Goal: Answer question/provide support: Share knowledge or assist other users

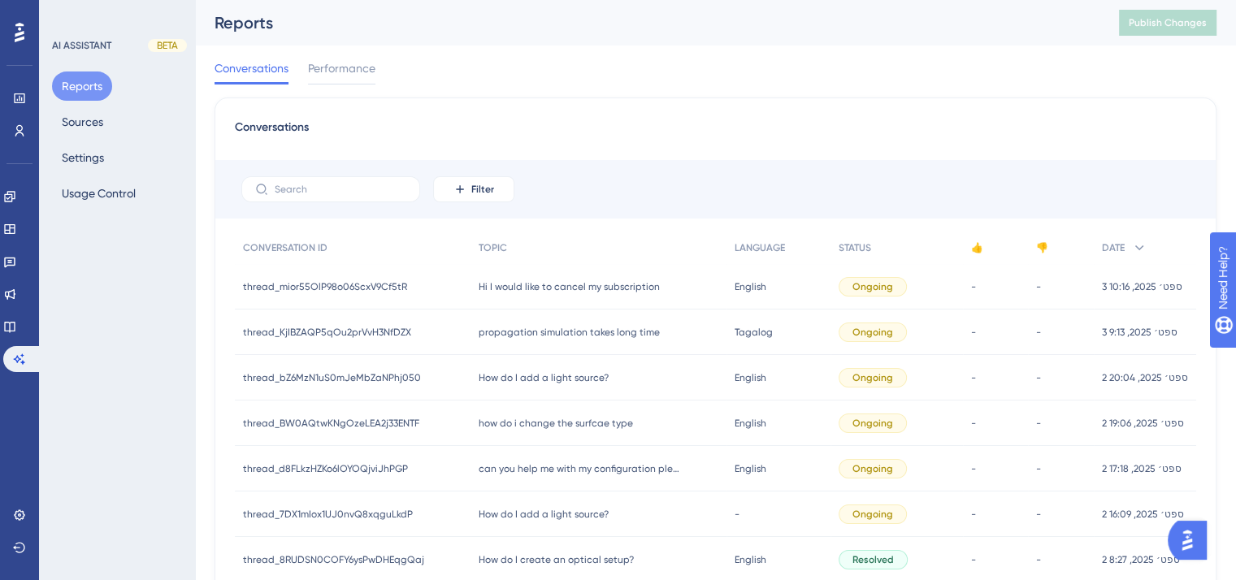
click at [623, 284] on span "Hi I would like to cancel my subscription" at bounding box center [569, 286] width 181 height 13
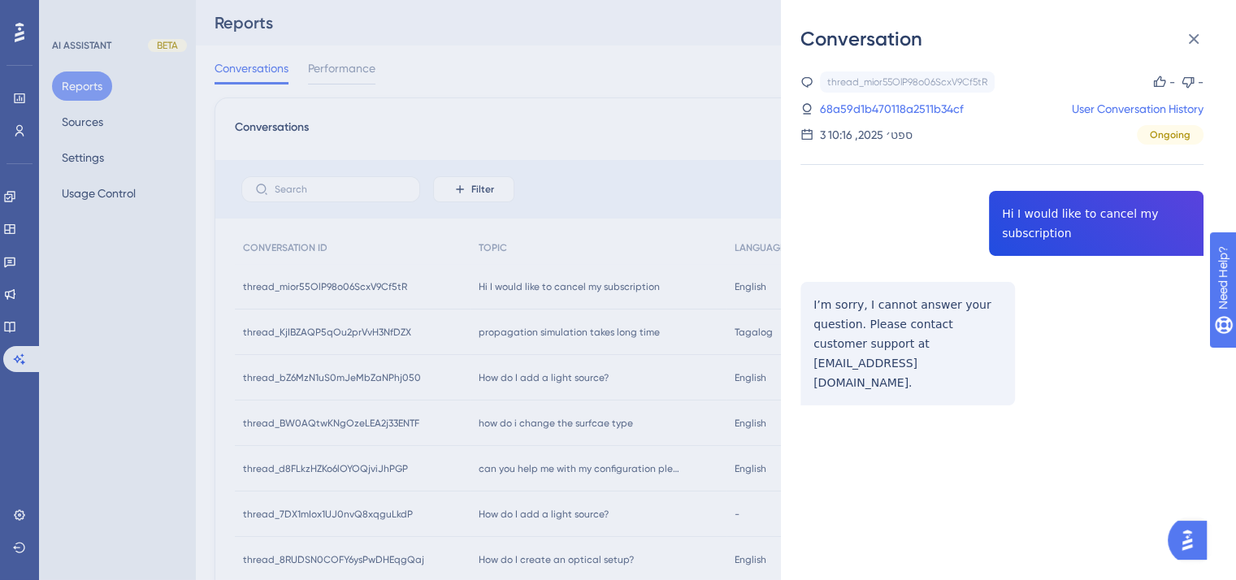
click at [618, 282] on div "Conversation thread_mior55OlP98o06ScxV9Cf5tR Copy - - 68a59d1b470118a2511b34cf …" at bounding box center [618, 290] width 1236 height 580
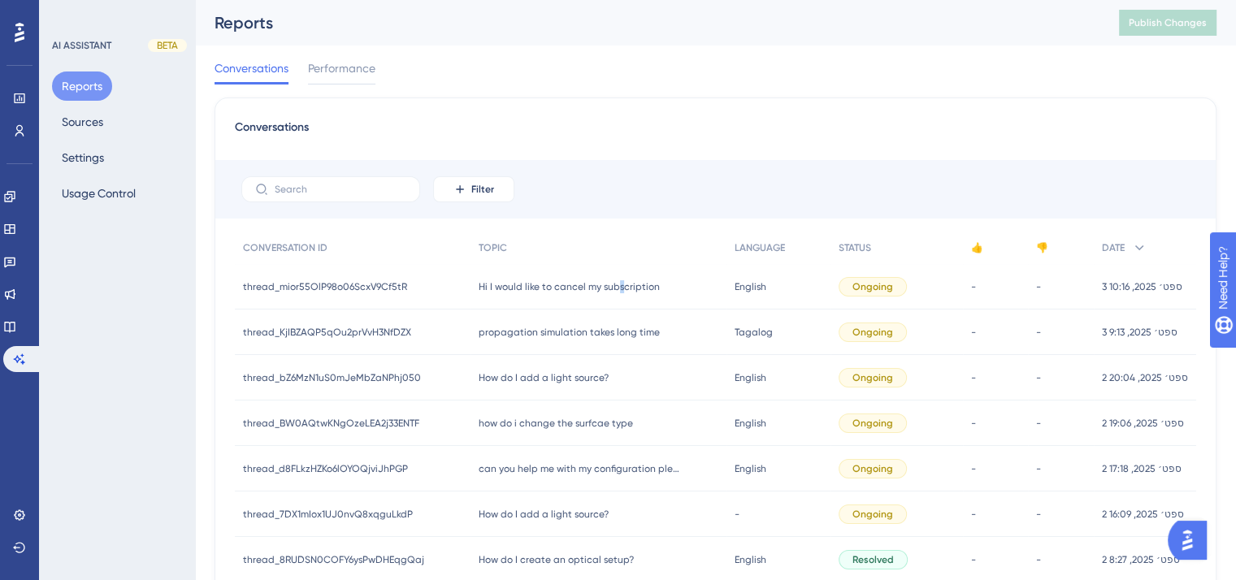
click at [616, 284] on span "Hi I would like to cancel my subscription" at bounding box center [569, 286] width 181 height 13
click at [604, 295] on div "Hi I would like to cancel my subscription Hi I would like to cancel my subscrip…" at bounding box center [599, 287] width 257 height 46
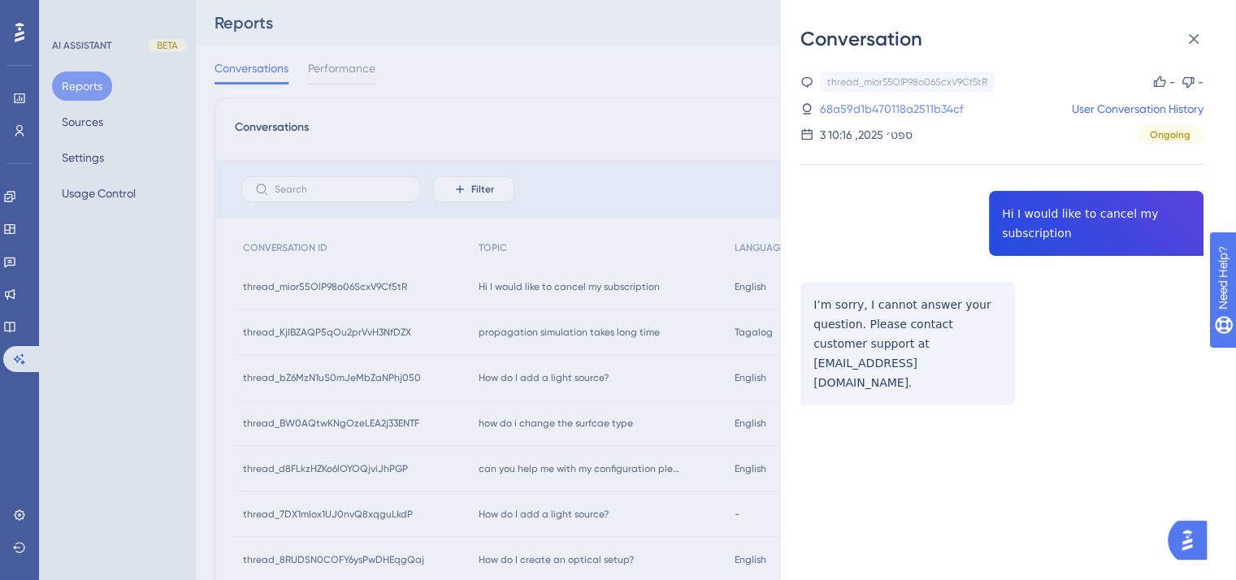
click at [845, 106] on link "68a59d1b470118a2511b34cf" at bounding box center [892, 109] width 144 height 20
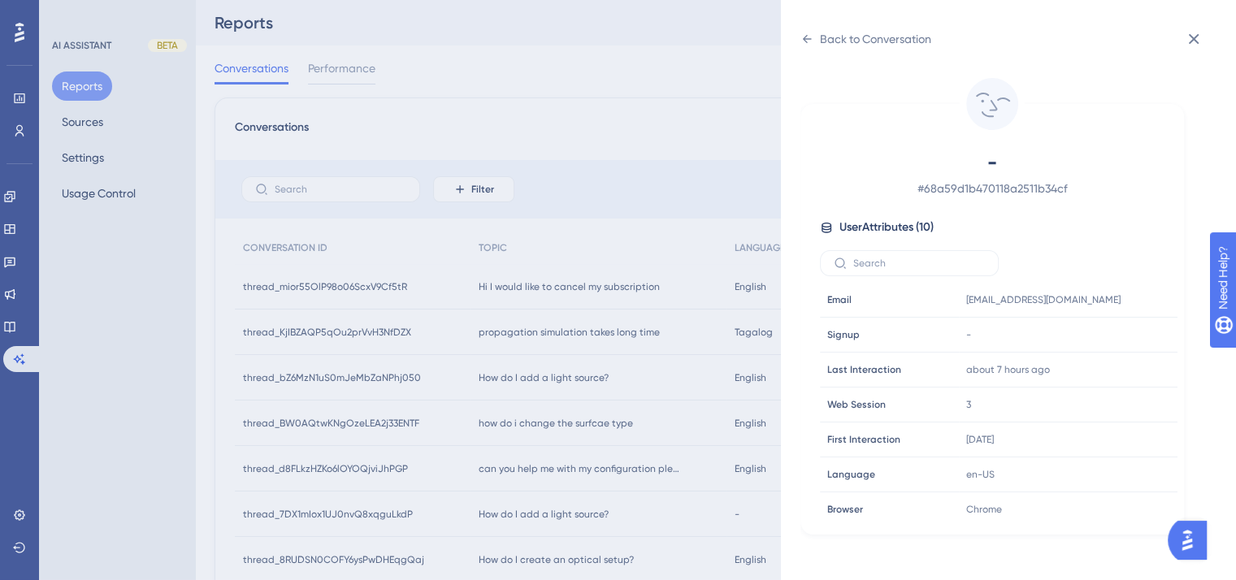
drag, startPoint x: 822, startPoint y: 147, endPoint x: 817, endPoint y: 163, distance: 17.0
click at [817, 160] on div "- # 68a59d1b470118a2511b34cf User Attributes ( 10 ) Email Email [EMAIL_ADDRESS]…" at bounding box center [992, 319] width 384 height 431
click at [974, 307] on div "[EMAIL_ADDRESS][DOMAIN_NAME] Copy [EMAIL_ADDRESS][DOMAIN_NAME]" at bounding box center [1048, 300] width 176 height 33
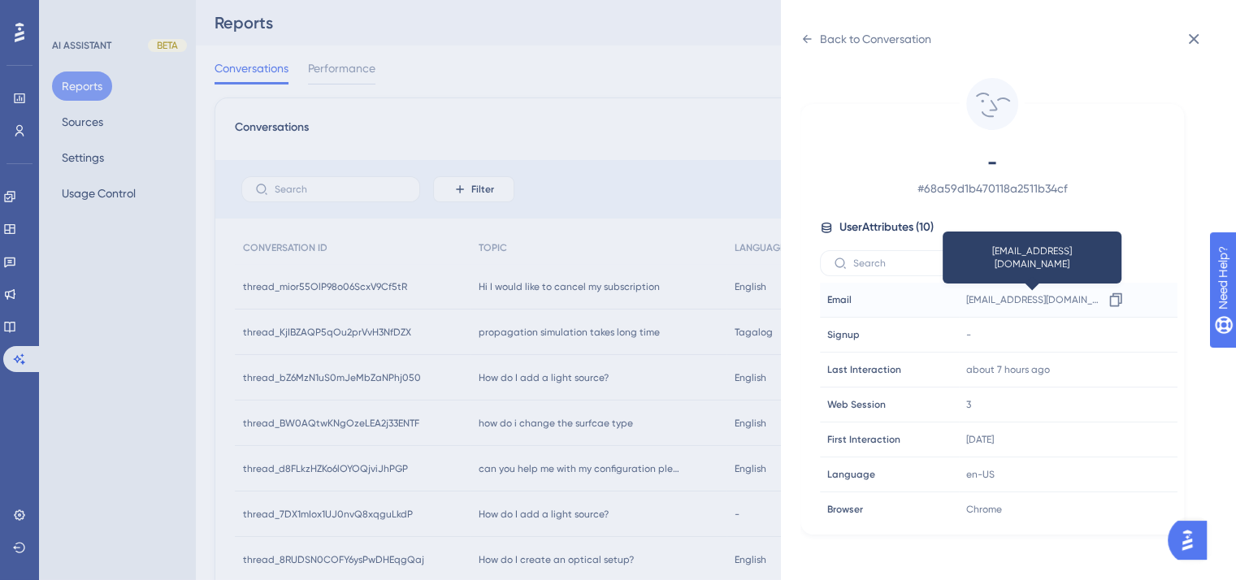
click at [991, 296] on span "[EMAIL_ADDRESS][DOMAIN_NAME]" at bounding box center [1034, 299] width 137 height 13
click at [995, 296] on span "[EMAIL_ADDRESS][DOMAIN_NAME]" at bounding box center [1034, 299] width 137 height 13
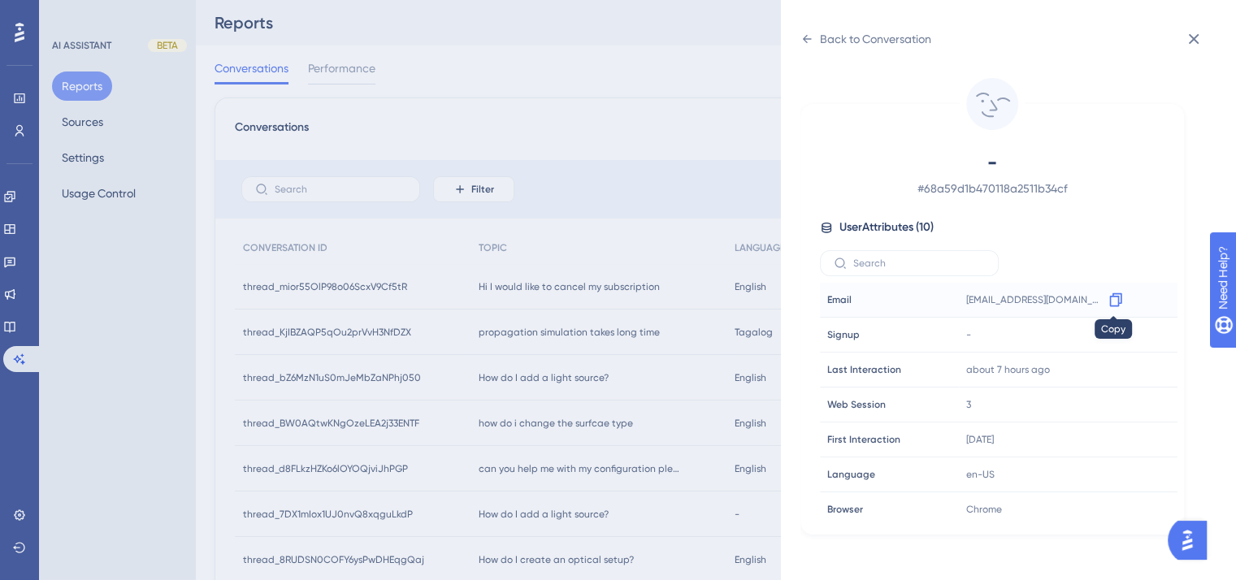
click at [1113, 297] on icon at bounding box center [1116, 300] width 16 height 16
click at [1109, 292] on icon at bounding box center [1116, 300] width 16 height 16
drag, startPoint x: 1194, startPoint y: 37, endPoint x: 1160, endPoint y: 173, distance: 140.5
click at [1194, 38] on icon at bounding box center [1194, 39] width 11 height 11
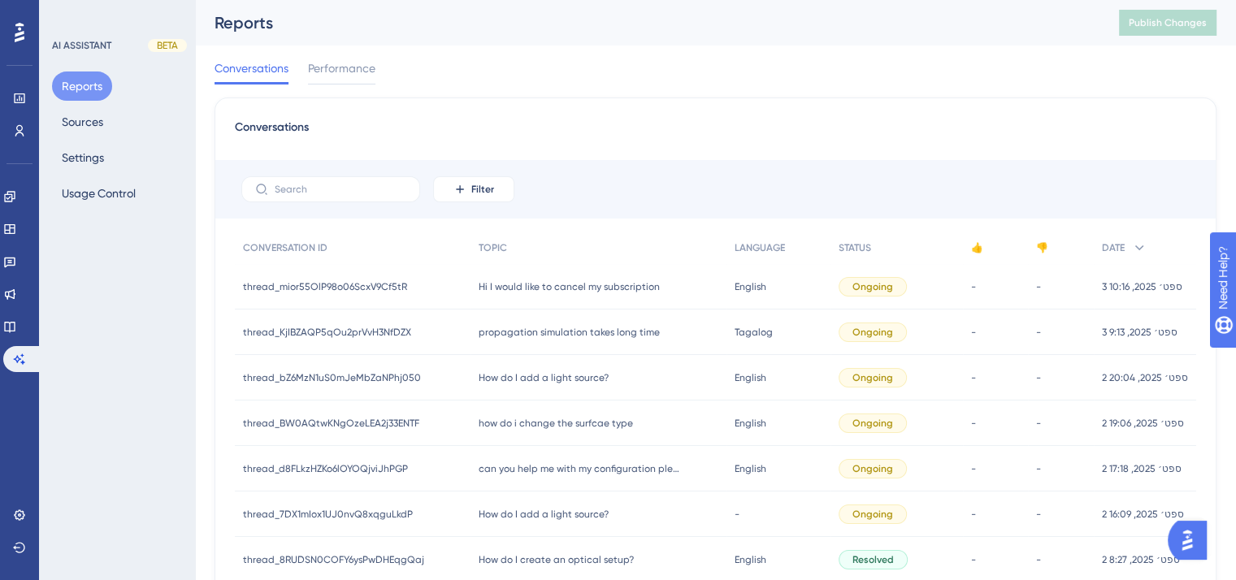
click at [586, 279] on div "Hi I would like to cancel my subscription Hi I would like to cancel my subscrip…" at bounding box center [599, 287] width 257 height 46
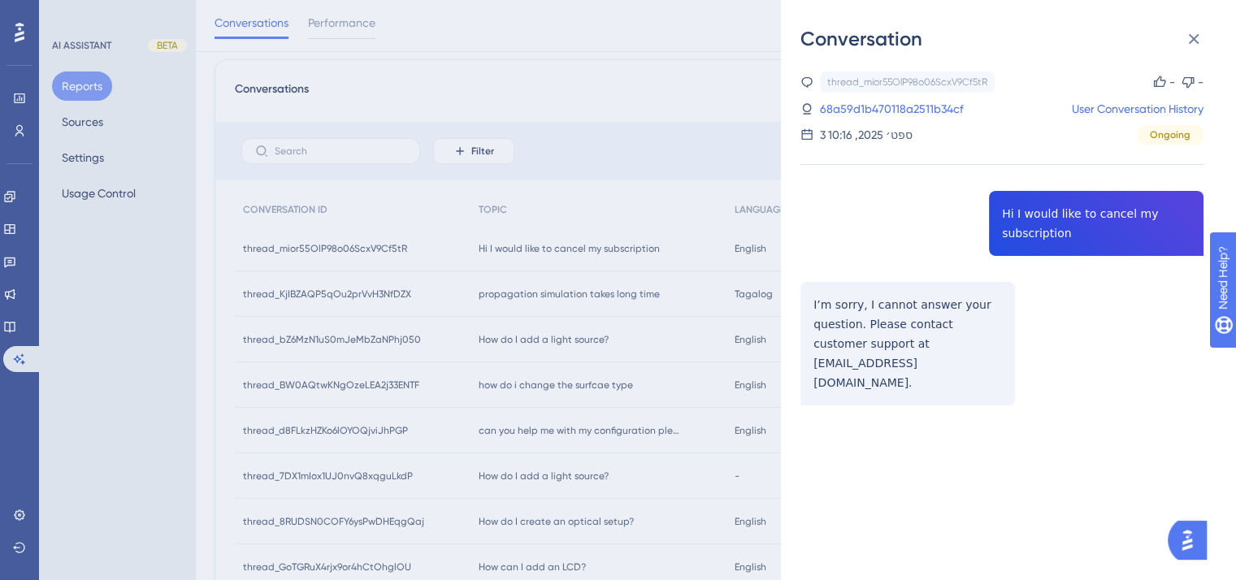
scroll to position [54, 0]
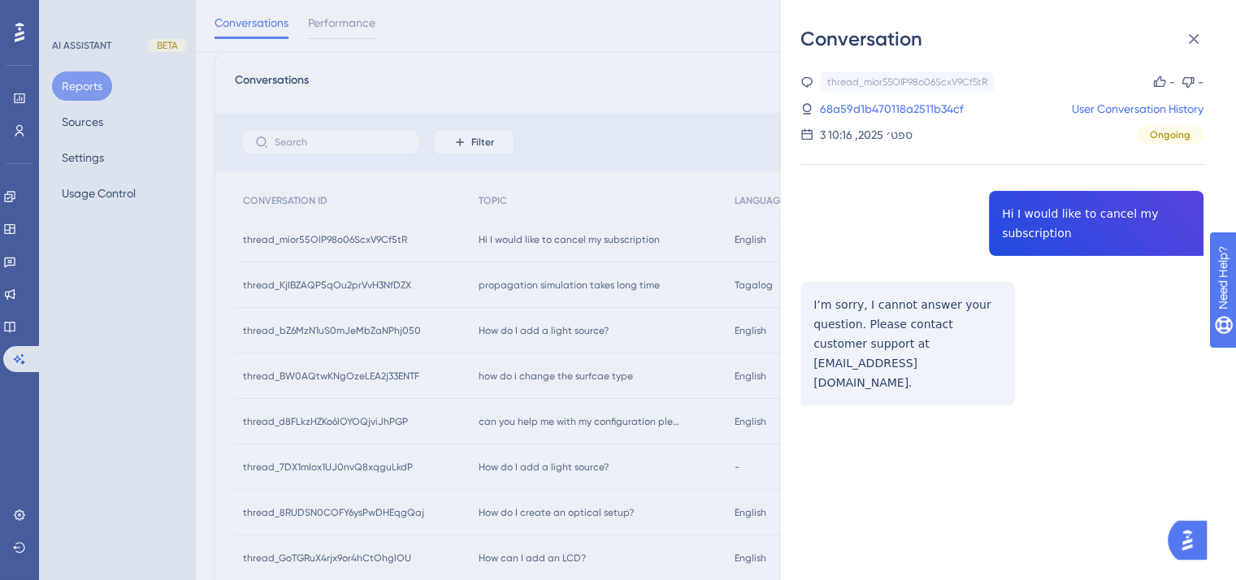
click at [598, 425] on div "Conversation thread_mior55OlP98o06ScxV9Cf5tR Copy - - 68a59d1b470118a2511b34cf …" at bounding box center [618, 290] width 1236 height 580
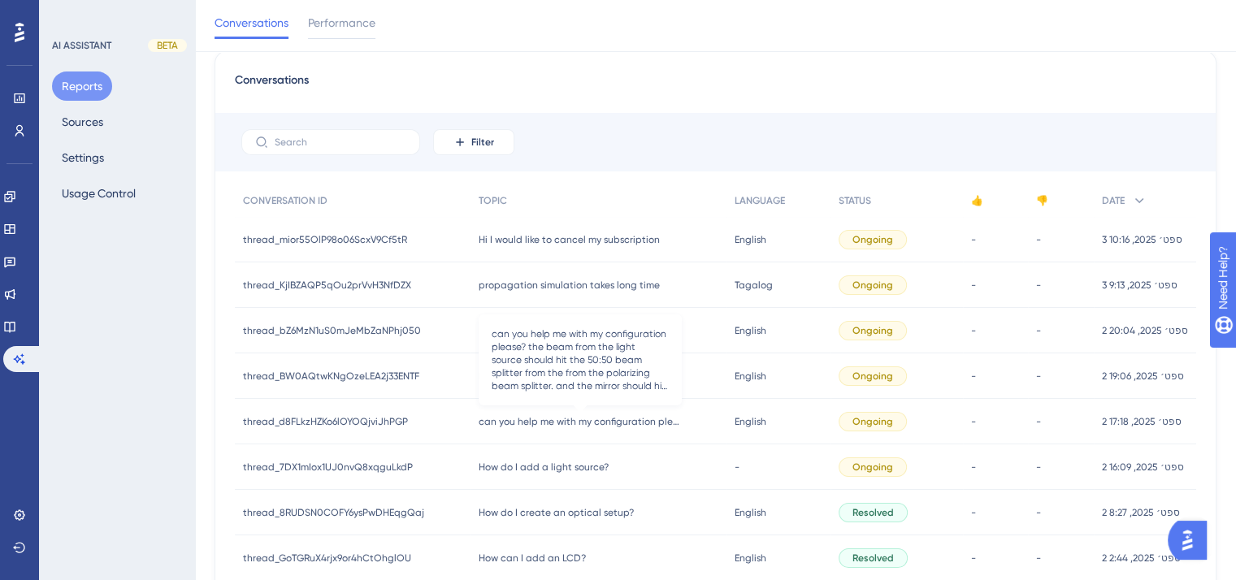
click at [599, 422] on span "can you help me with my configuration please? the beam from the light source sh…" at bounding box center [580, 421] width 203 height 13
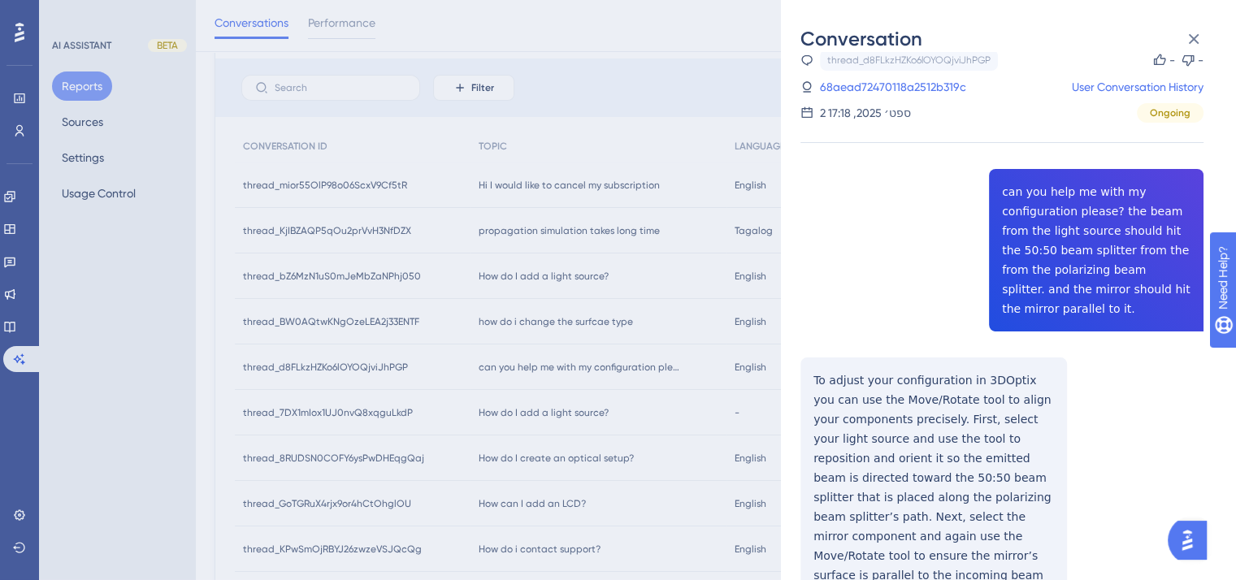
scroll to position [0, 0]
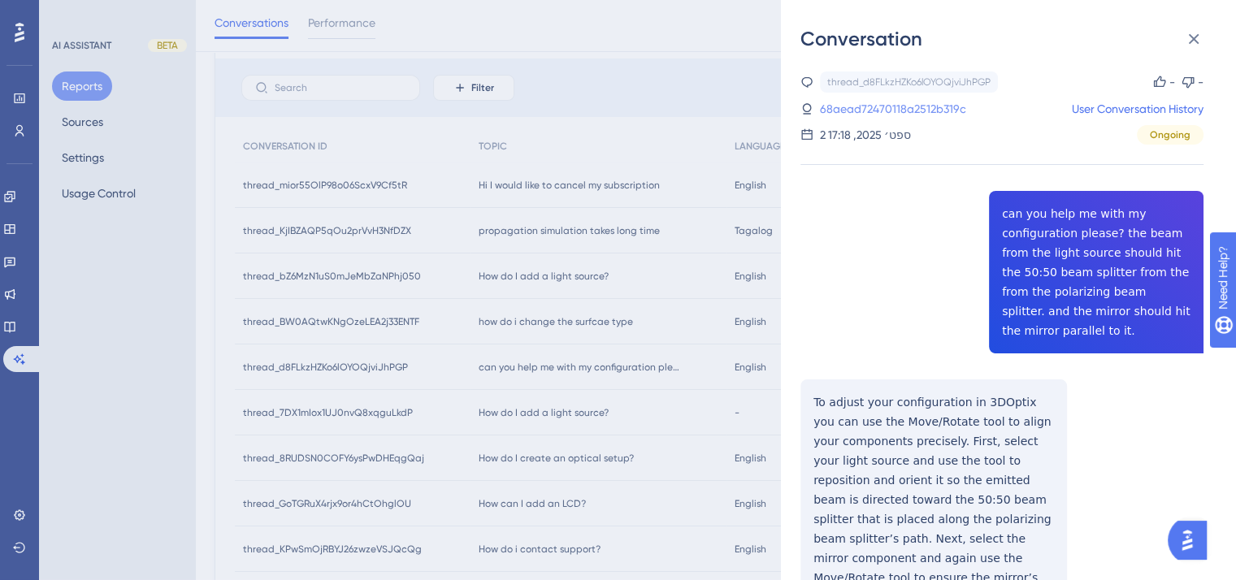
click at [884, 107] on link "68aead72470118a2512b319c" at bounding box center [893, 109] width 146 height 20
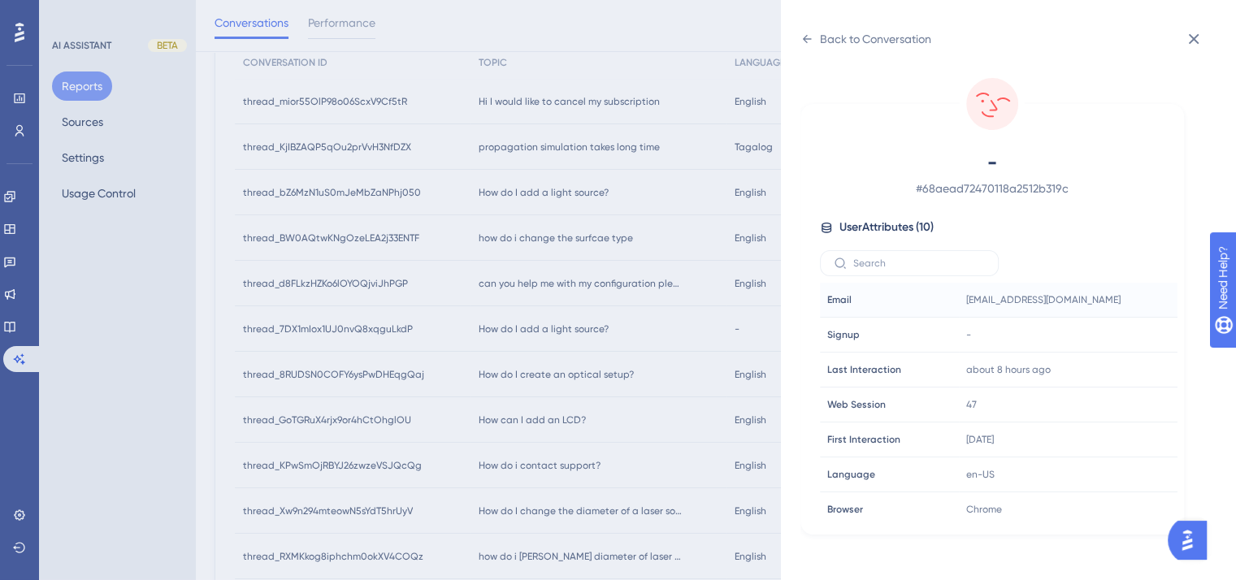
scroll to position [163, 0]
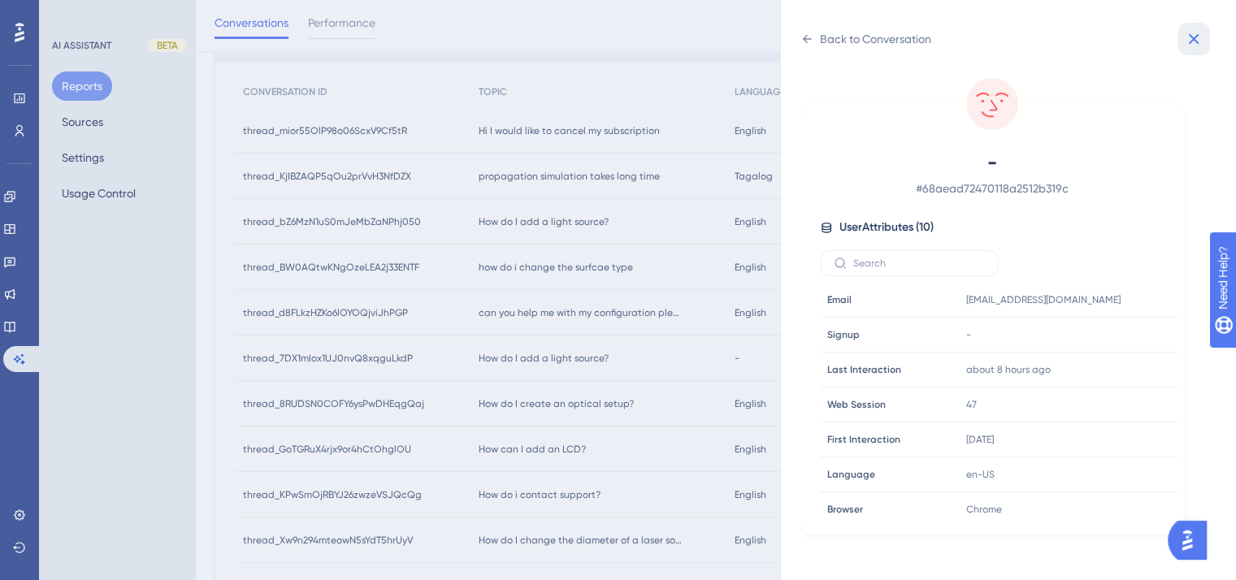
drag, startPoint x: 1199, startPoint y: 33, endPoint x: 1122, endPoint y: 123, distance: 118.1
click at [1199, 33] on icon at bounding box center [1194, 39] width 20 height 20
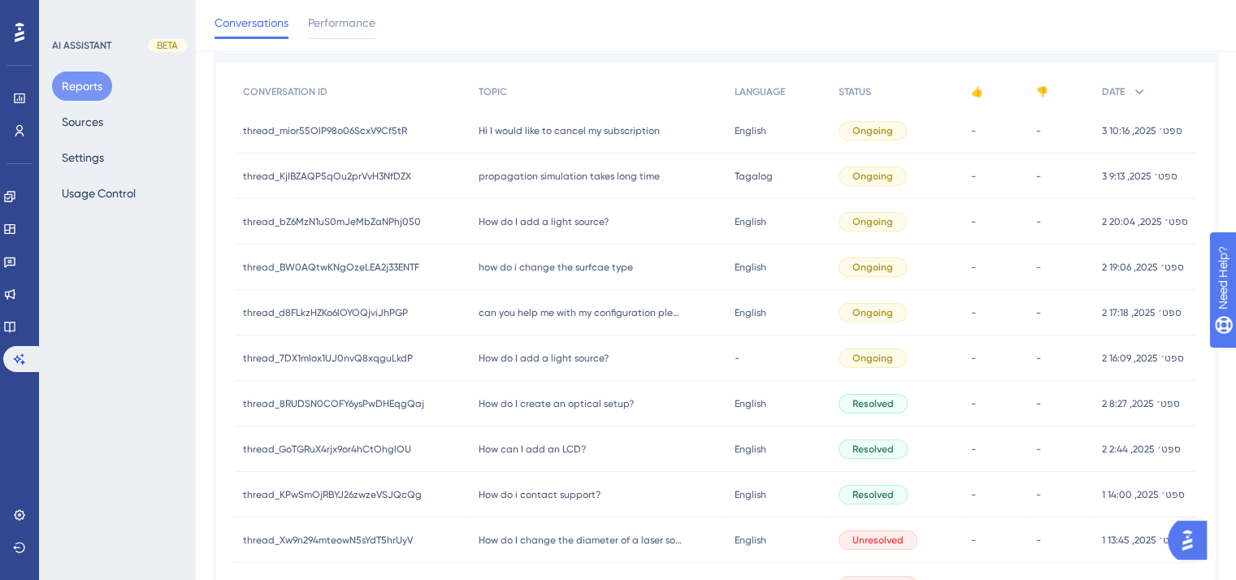
click at [601, 171] on span "propagation simulation takes long time" at bounding box center [569, 176] width 181 height 13
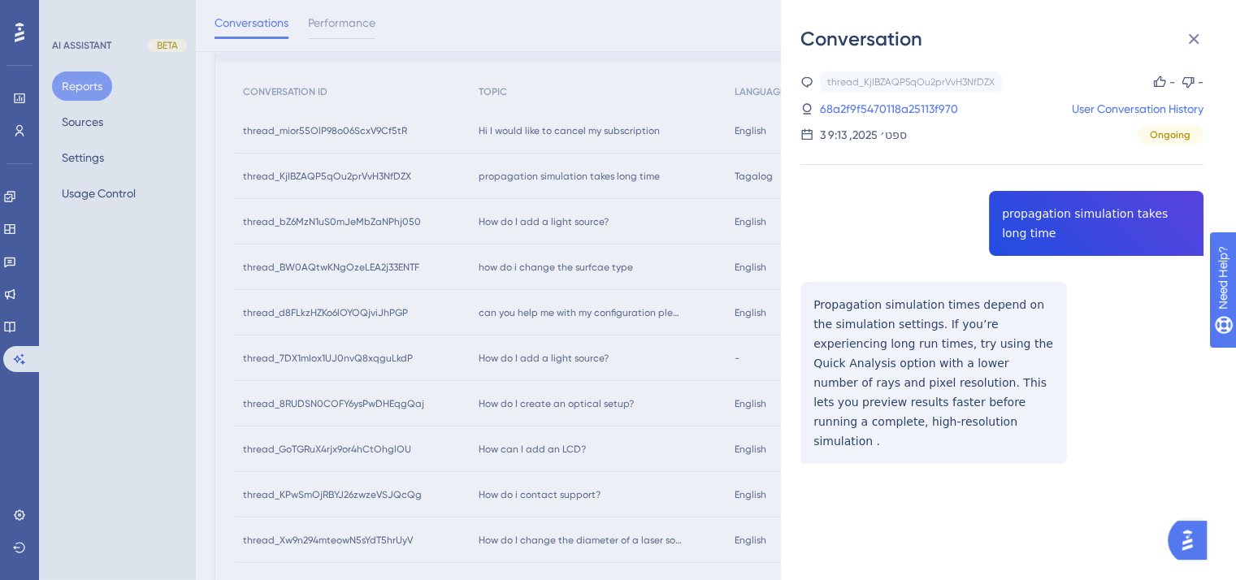
click at [598, 171] on div "Conversation thread_KjIBZAQP5qOu2prVvH3NfDZX Copy - - 68a2f9f5470118a25113f970 …" at bounding box center [618, 290] width 1236 height 580
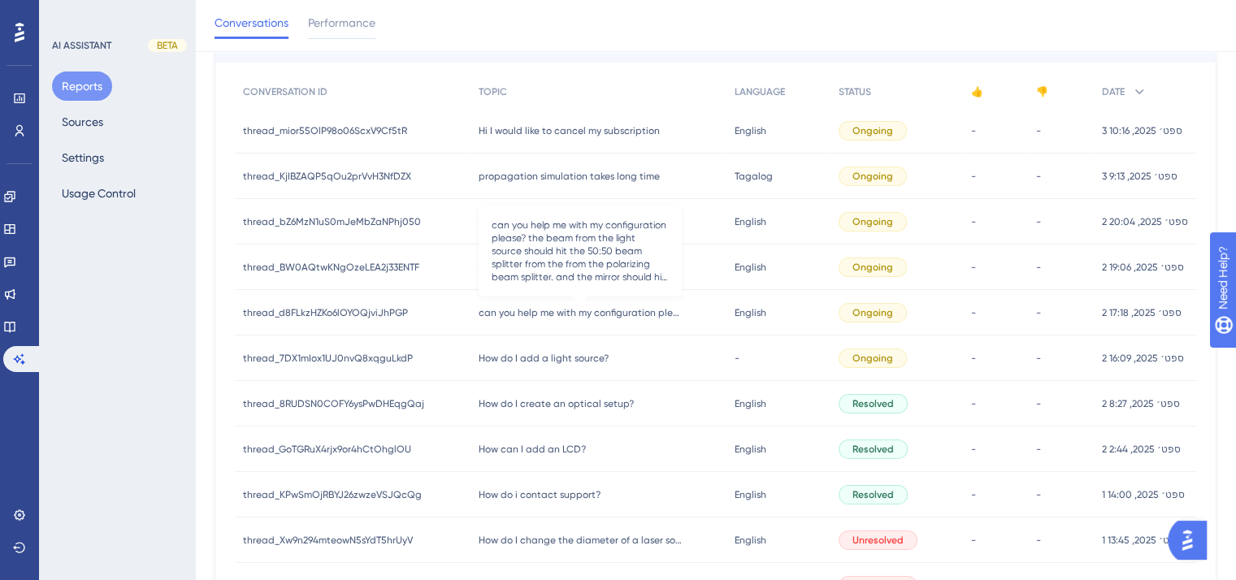
click at [583, 315] on span "can you help me with my configuration please? the beam from the light source sh…" at bounding box center [580, 312] width 203 height 13
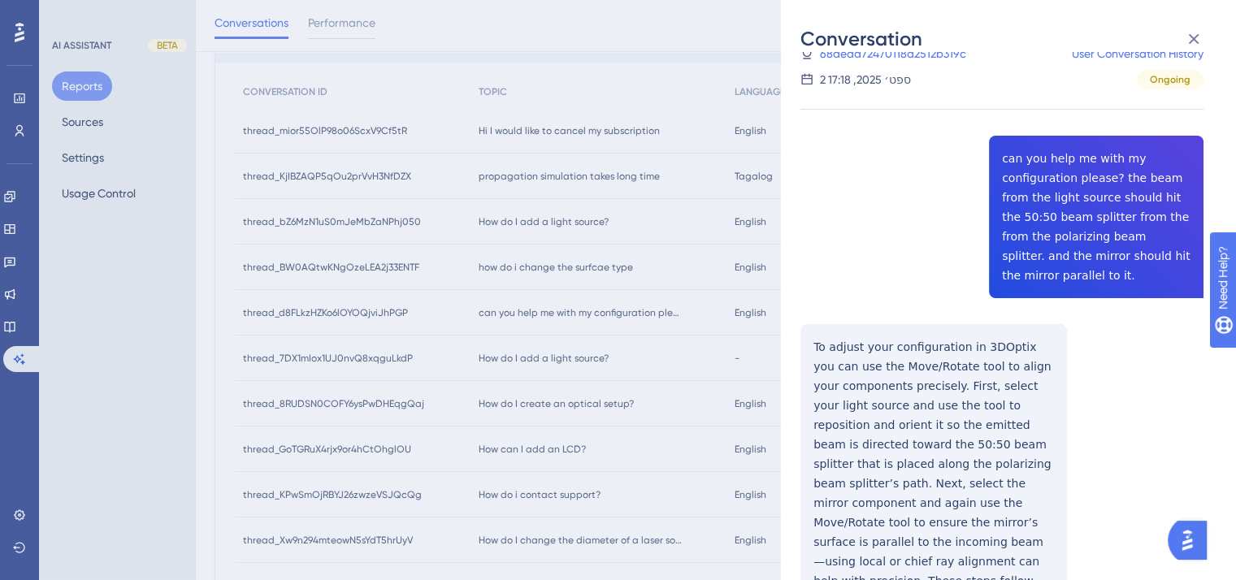
scroll to position [40, 0]
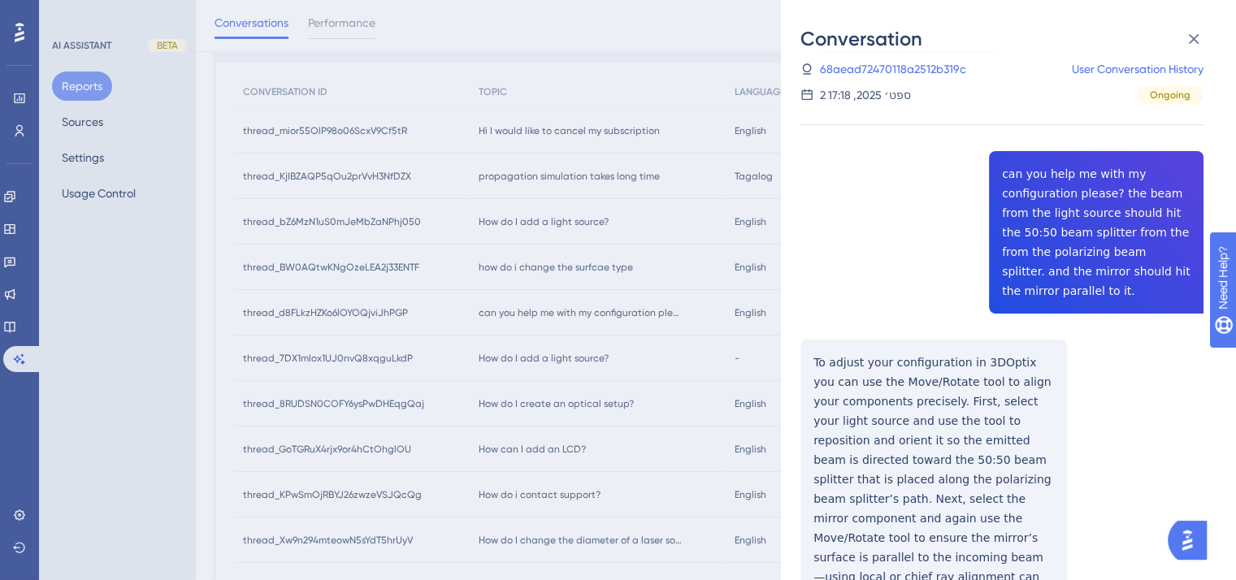
drag, startPoint x: 1112, startPoint y: 398, endPoint x: 1125, endPoint y: 401, distance: 13.2
click at [1112, 398] on div "thread_d8FLkzHZKo6lOYOQjviJhPGP Copy - - 68aead72470118a2512b319c User Conversa…" at bounding box center [1001, 386] width 403 height 709
click at [924, 65] on link "68aead72470118a2512b319c" at bounding box center [893, 69] width 146 height 20
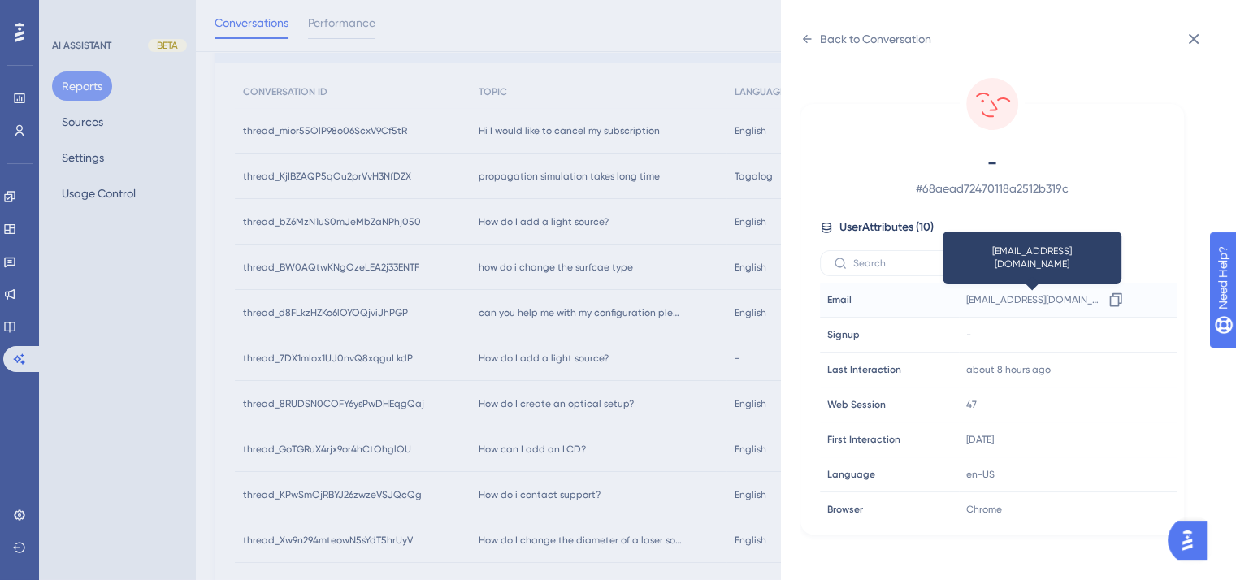
click at [1000, 303] on span "[EMAIL_ADDRESS][DOMAIN_NAME]" at bounding box center [1034, 299] width 137 height 13
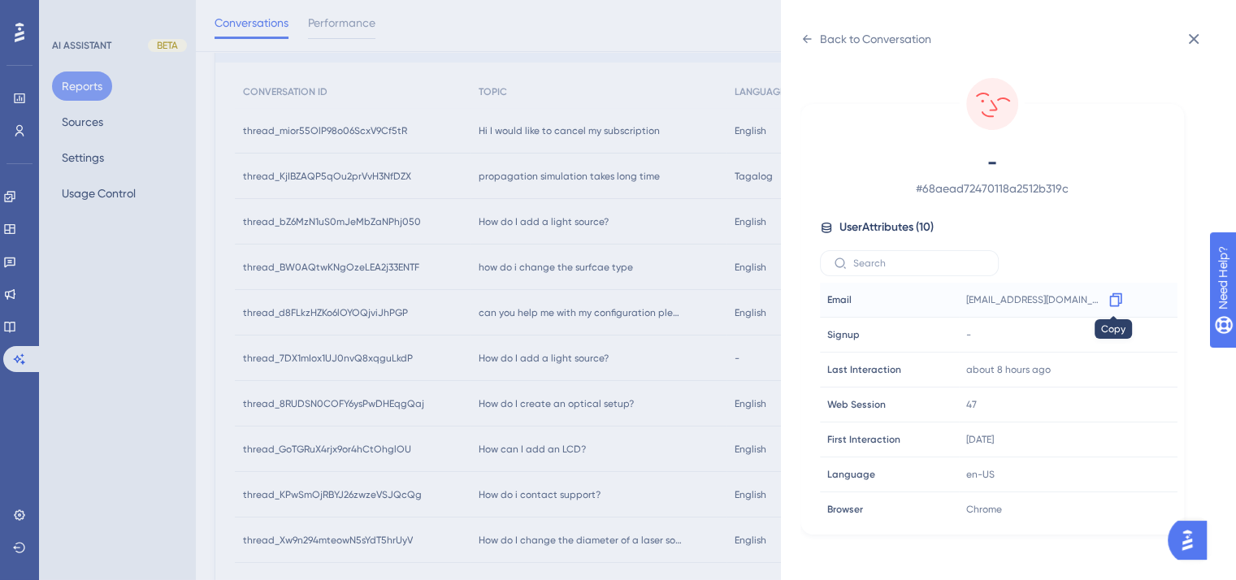
click at [1110, 301] on icon at bounding box center [1116, 300] width 16 height 16
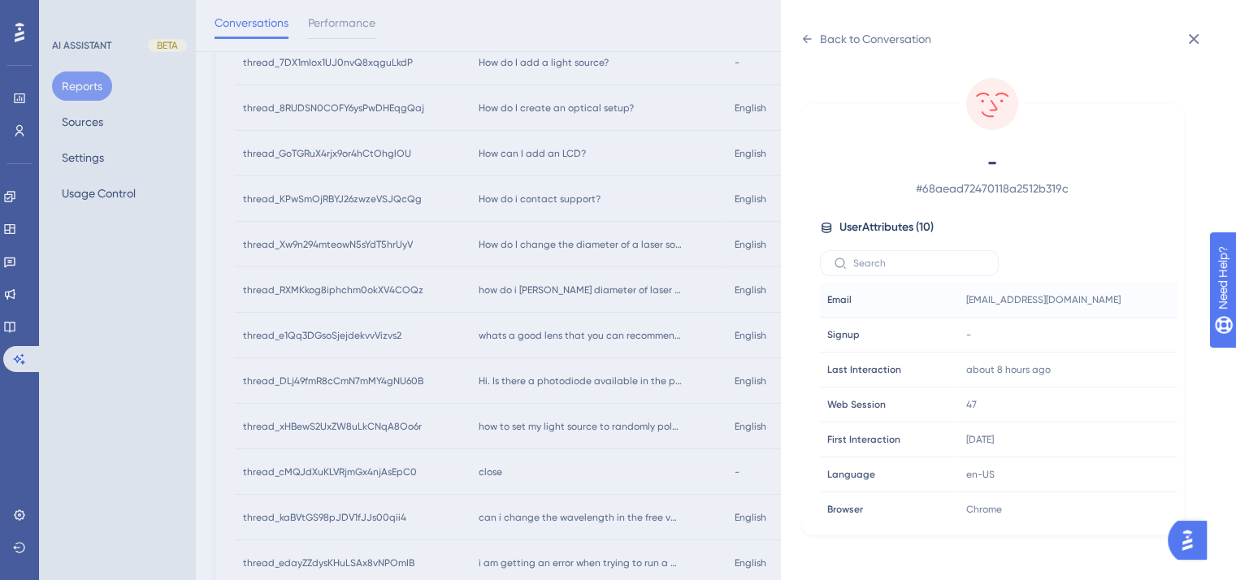
scroll to position [488, 0]
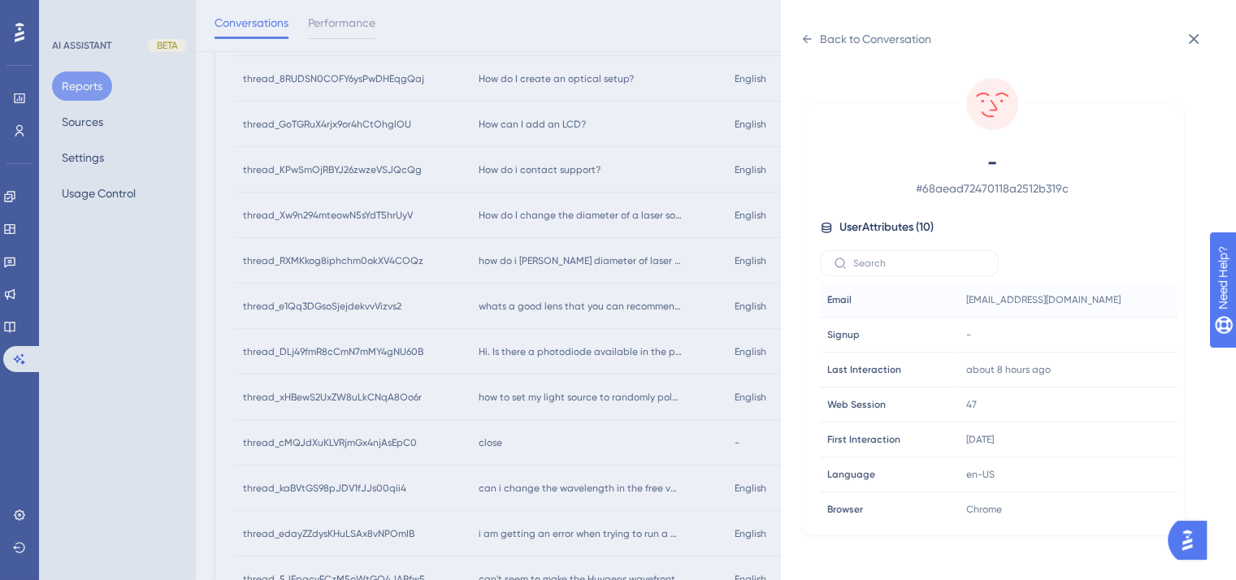
click at [566, 362] on div "Back to Conversation - # 68aead72470118a2512b319c User Attributes ( 10 ) Email …" at bounding box center [618, 290] width 1236 height 580
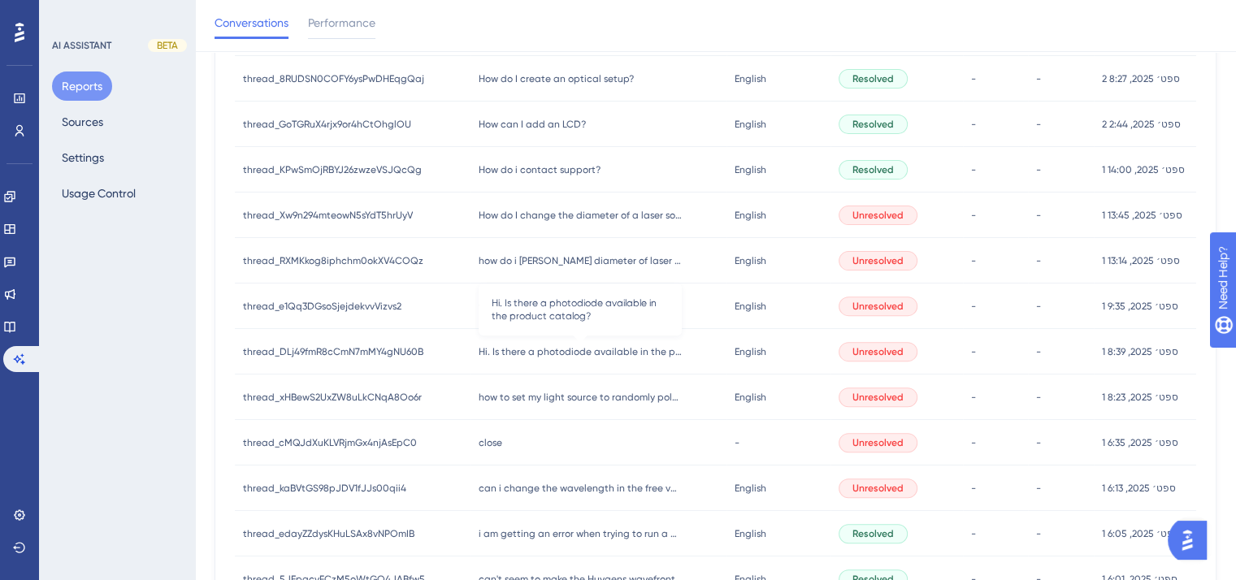
click at [577, 346] on span "Hi. Is there a photodiode available in the product catalog?" at bounding box center [580, 351] width 203 height 13
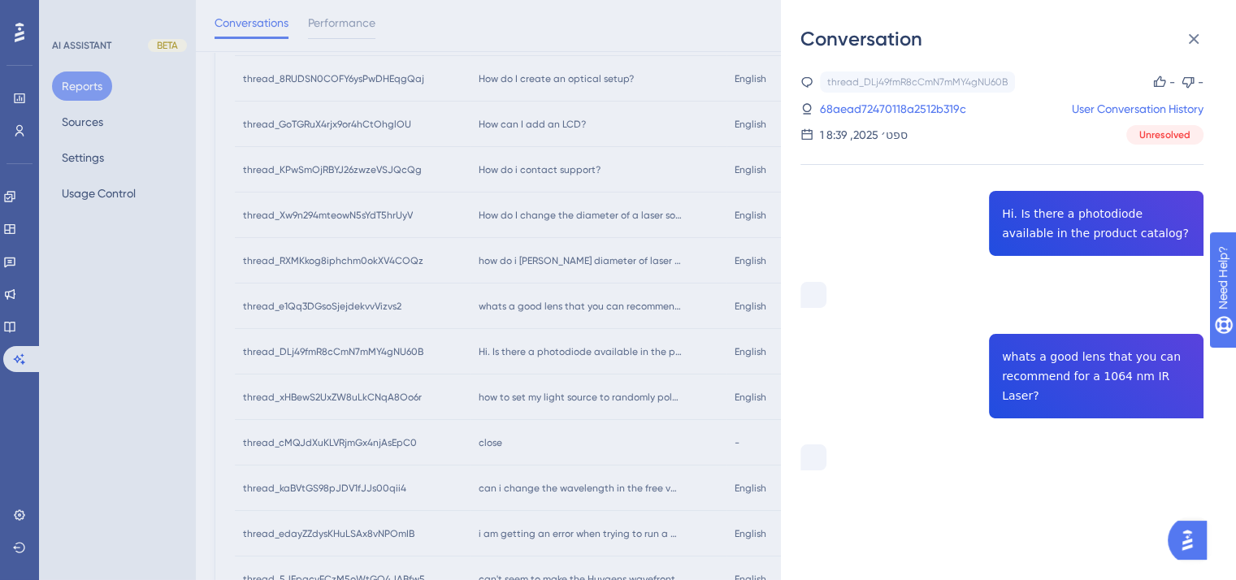
click at [599, 397] on div "Conversation thread_DLj49fmR8cCmN7mMY4gNU60B Copy - - 68aead72470118a2512b319c …" at bounding box center [618, 290] width 1236 height 580
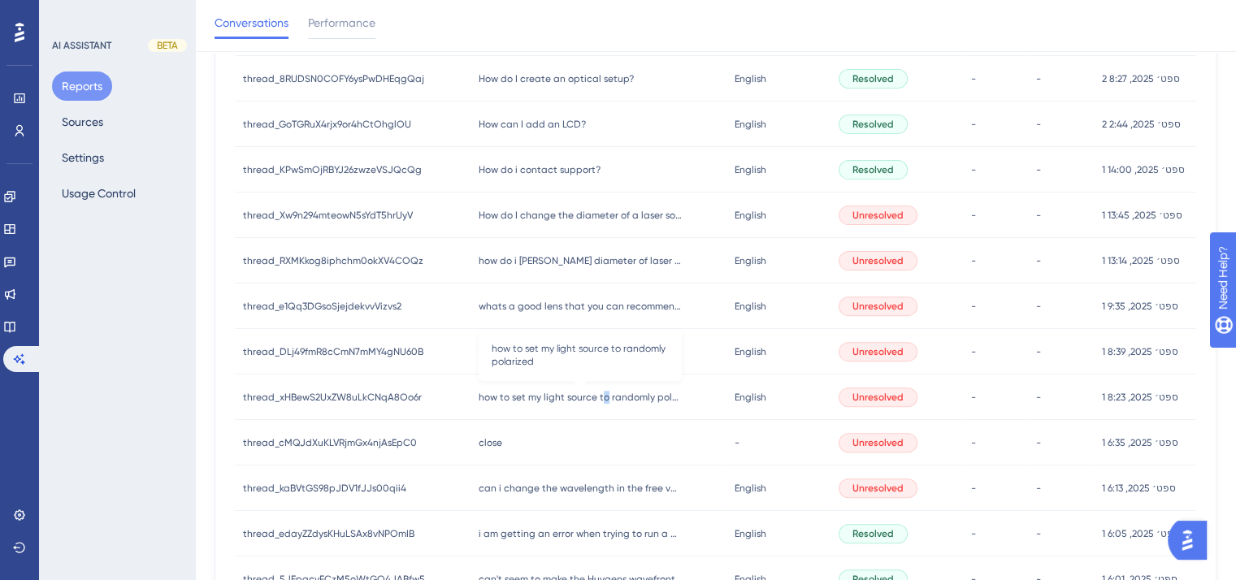
click at [601, 395] on span "how to set my light source to randomly polarized" at bounding box center [580, 397] width 203 height 13
click at [534, 407] on div "how to set my light source to randomly polarized how to set my light source to …" at bounding box center [599, 398] width 257 height 46
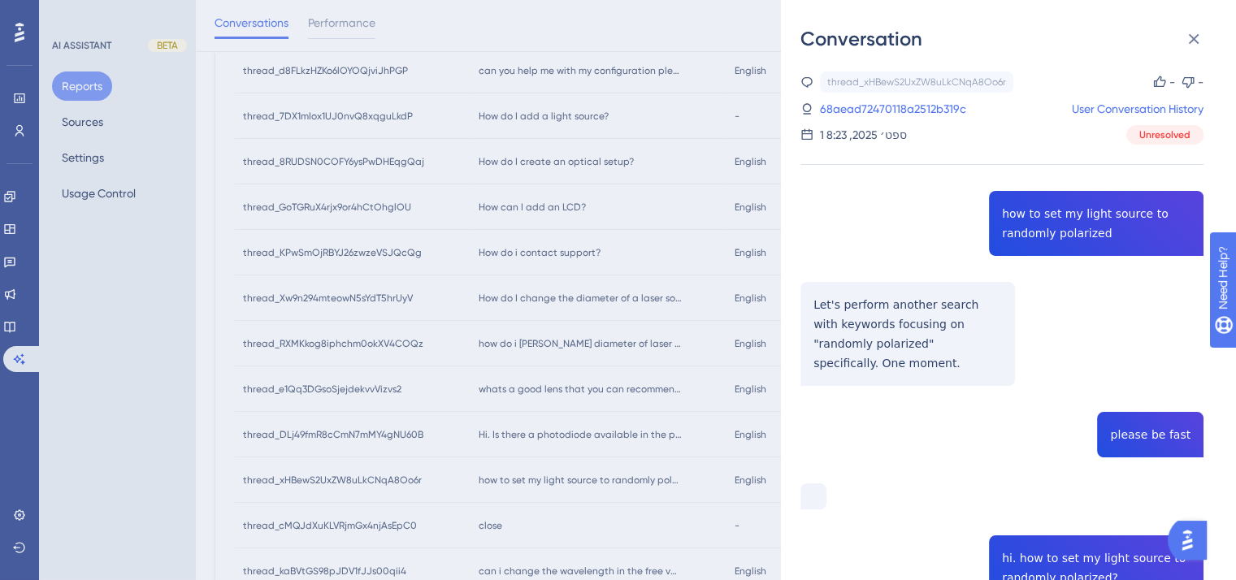
scroll to position [379, 0]
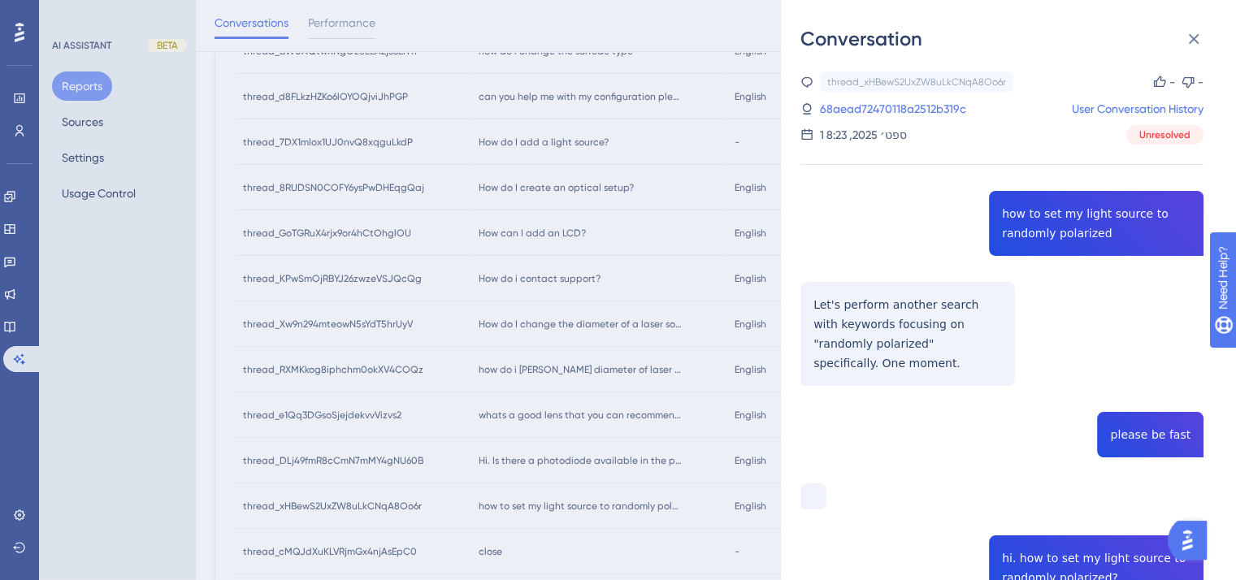
drag, startPoint x: 1167, startPoint y: 176, endPoint x: 1169, endPoint y: 167, distance: 9.3
click at [1167, 176] on div "thread_xHBewS2UxZW8uLkCNqA8Oo6r Copy - - 68aead72470118a2512b319c User Conversa…" at bounding box center [1001, 475] width 403 height 807
click at [944, 108] on link "68aead72470118a2512b319c" at bounding box center [893, 109] width 146 height 20
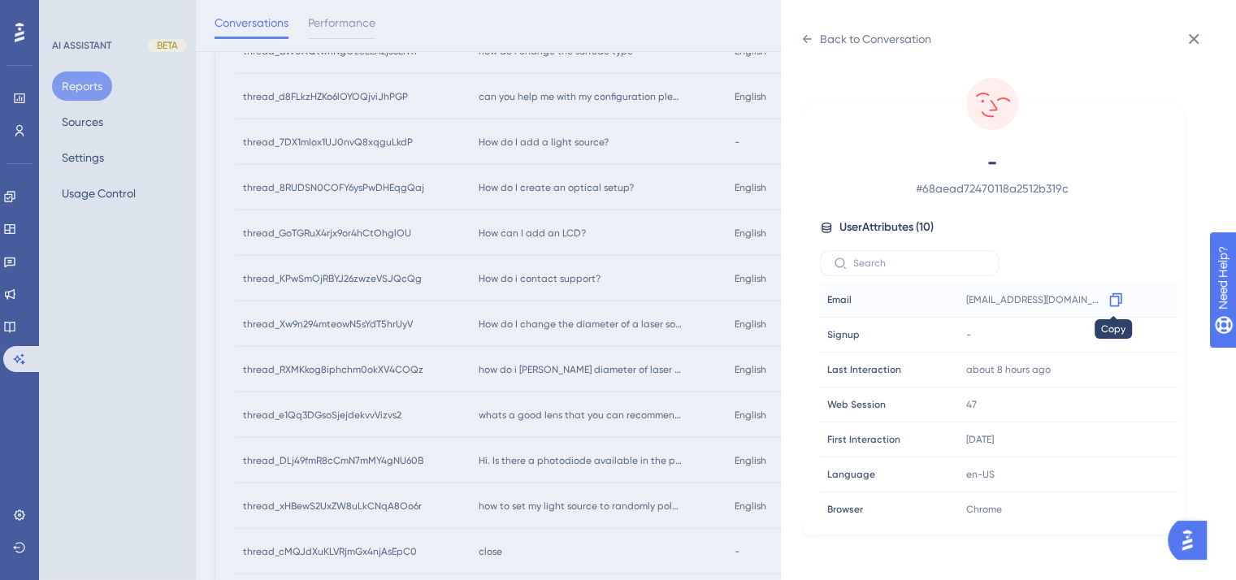
click at [1112, 298] on icon at bounding box center [1116, 300] width 16 height 16
drag, startPoint x: 1192, startPoint y: 48, endPoint x: 1174, endPoint y: 107, distance: 62.0
click at [1186, 43] on icon at bounding box center [1194, 39] width 20 height 20
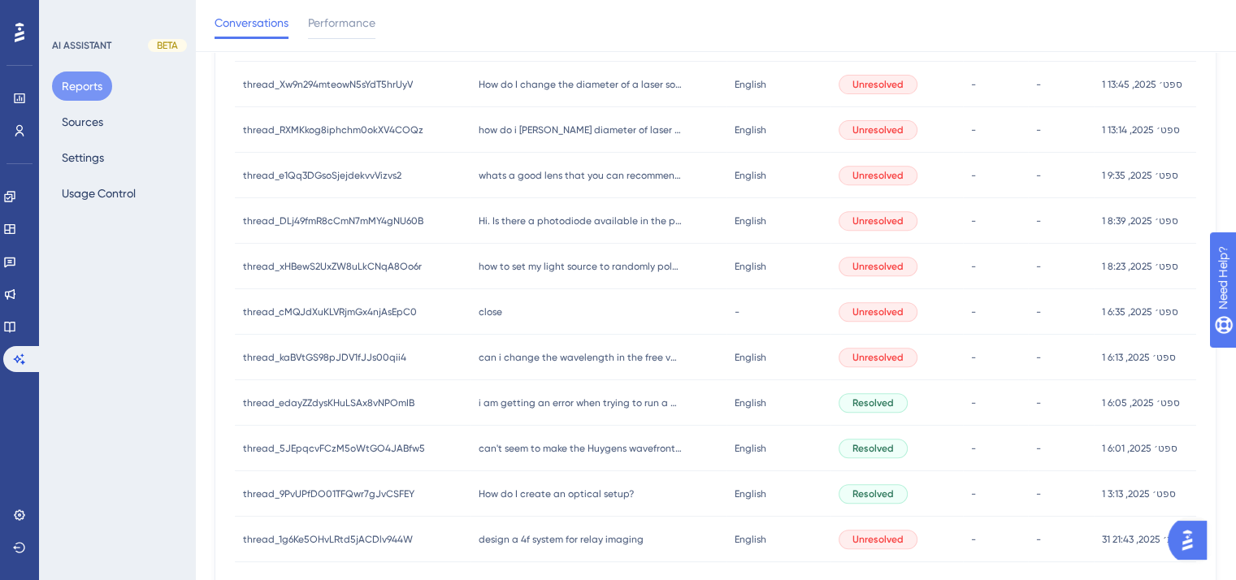
scroll to position [622, 0]
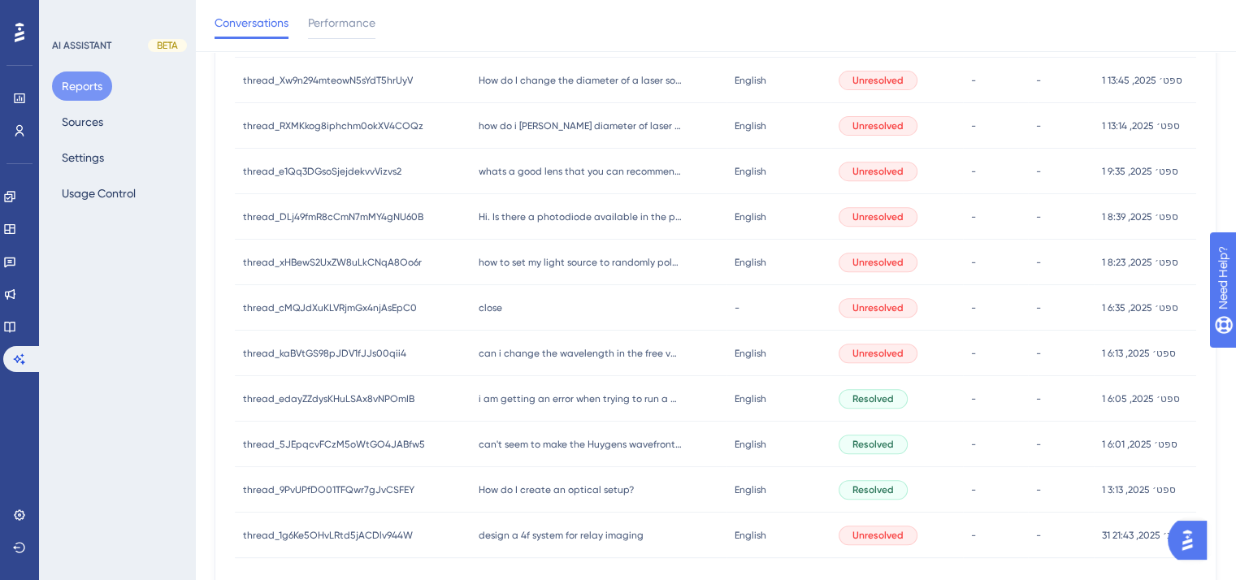
click at [597, 500] on div "How do I create an optical setup? How do I create an optical setup?" at bounding box center [599, 490] width 257 height 46
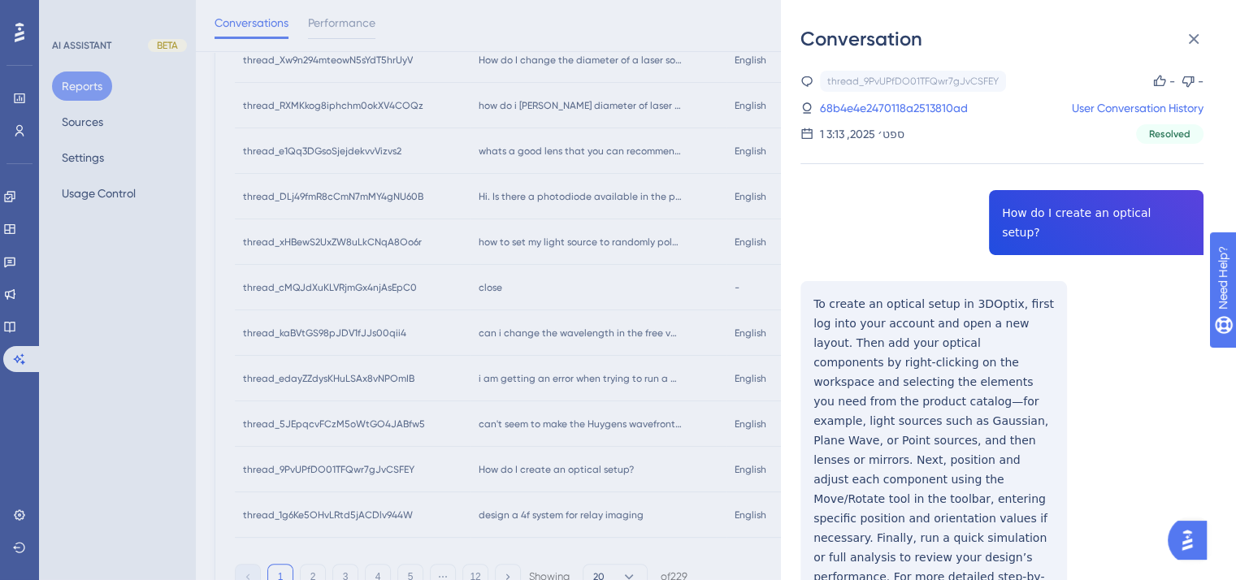
scroll to position [0, 0]
click at [927, 105] on link "68b4e4e2470118a2513810ad" at bounding box center [894, 109] width 148 height 20
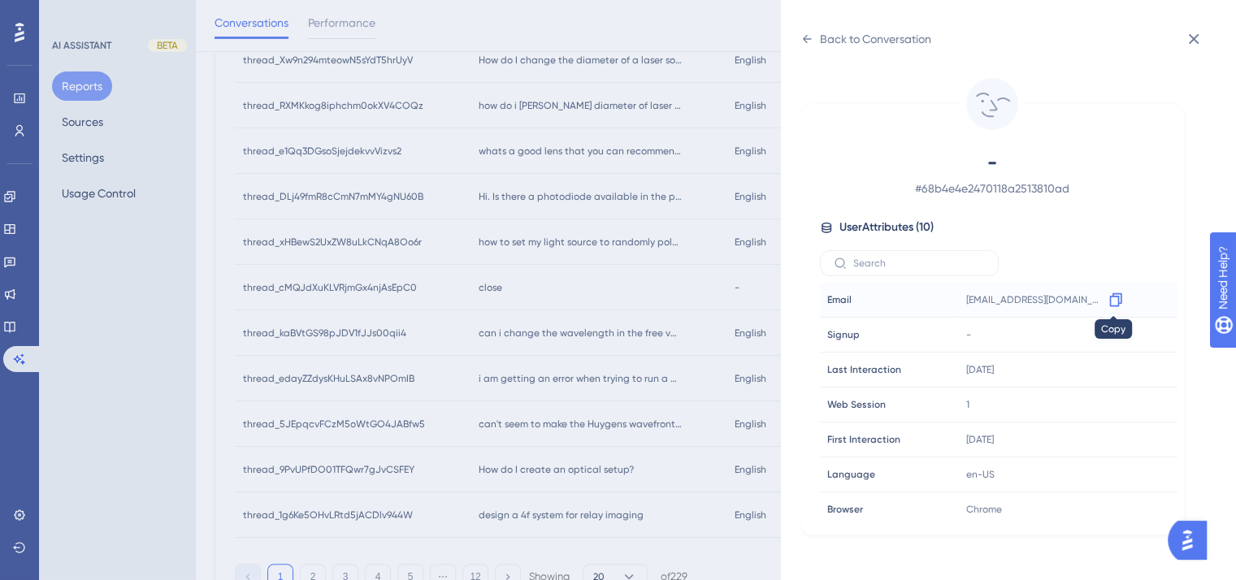
click at [1111, 297] on icon at bounding box center [1115, 300] width 12 height 14
drag, startPoint x: 1199, startPoint y: 43, endPoint x: 1196, endPoint y: 51, distance: 8.8
click at [1197, 51] on button at bounding box center [1193, 39] width 33 height 33
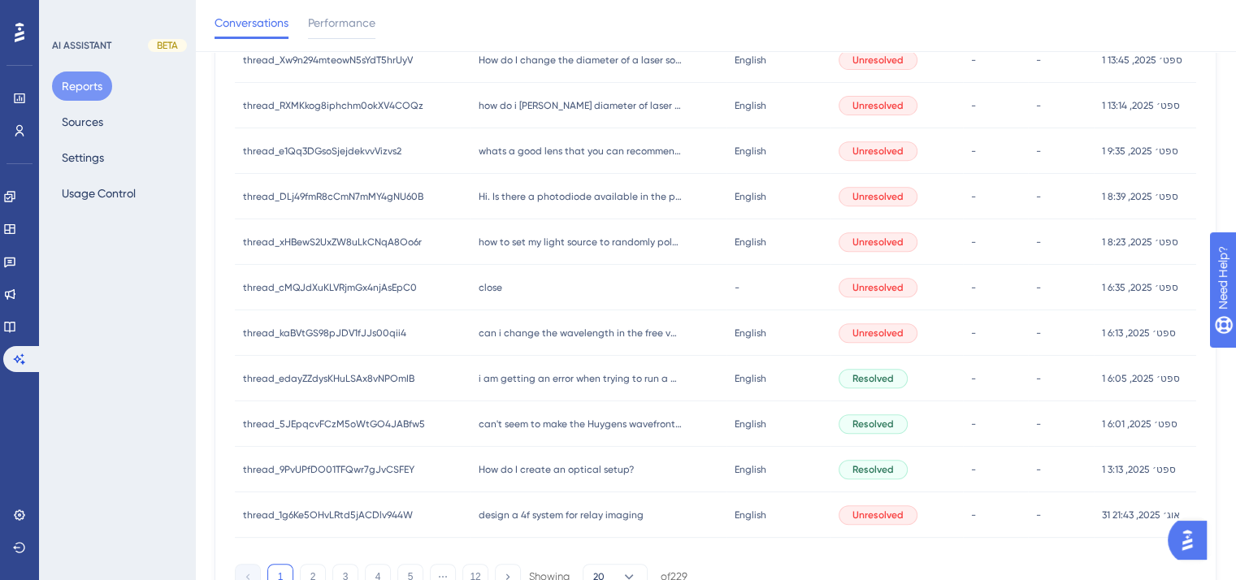
click at [605, 471] on span "How do I create an optical setup?" at bounding box center [556, 469] width 155 height 13
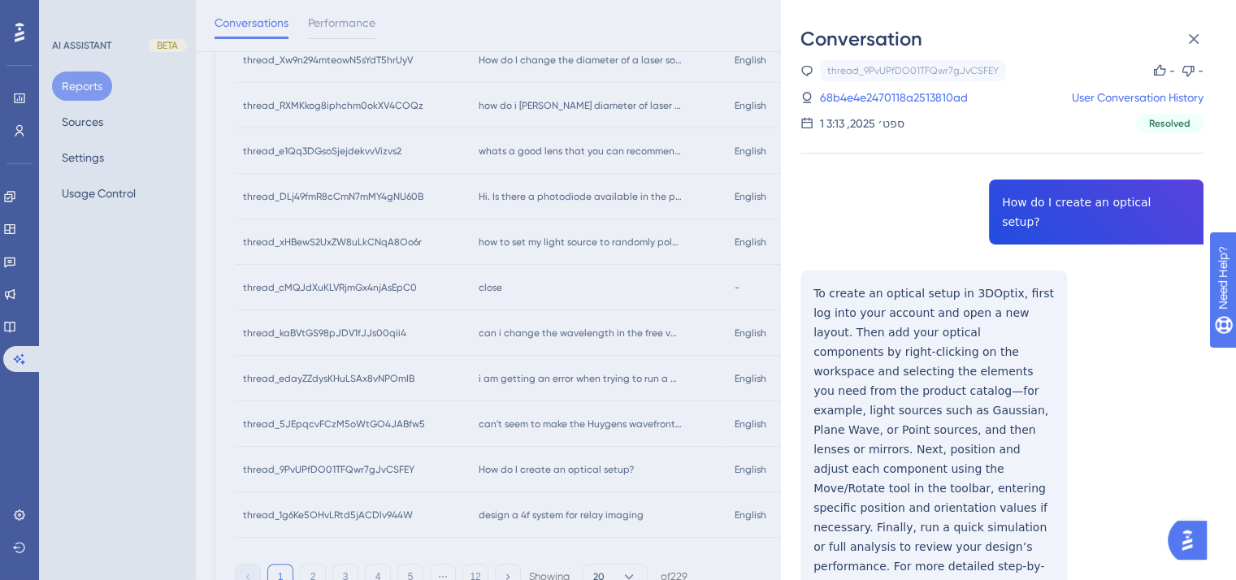
scroll to position [27, 0]
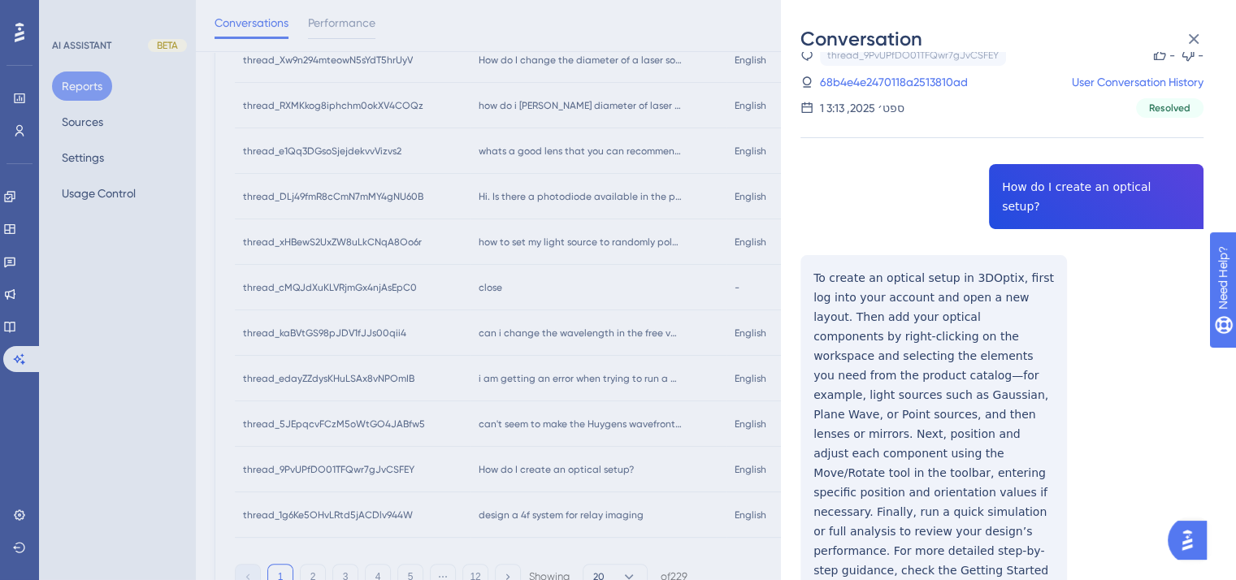
drag, startPoint x: 1165, startPoint y: 245, endPoint x: 1133, endPoint y: 171, distance: 81.5
click at [1165, 245] on div "thread_9PvUPfDO01TFQwr7gJvCSFEY Copy - - 68b4e4e2470118a2513810ad User Conversa…" at bounding box center [1001, 380] width 403 height 670
click at [910, 85] on link "68b4e4e2470118a2513810ad" at bounding box center [894, 82] width 148 height 20
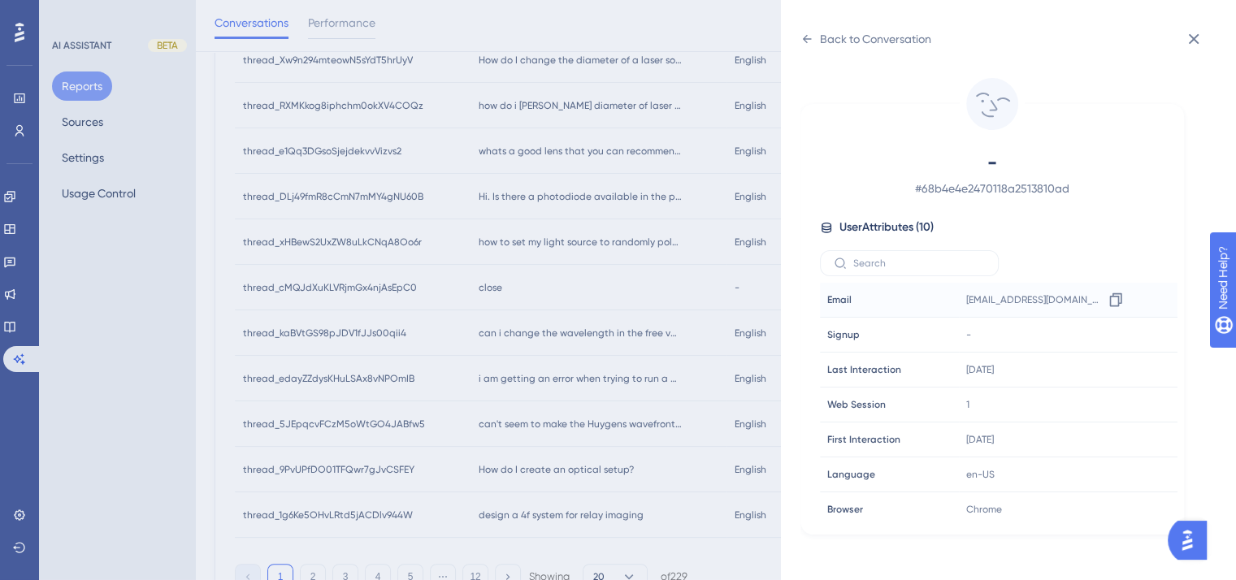
scroll to position [0, 0]
click at [1108, 297] on icon at bounding box center [1116, 300] width 16 height 16
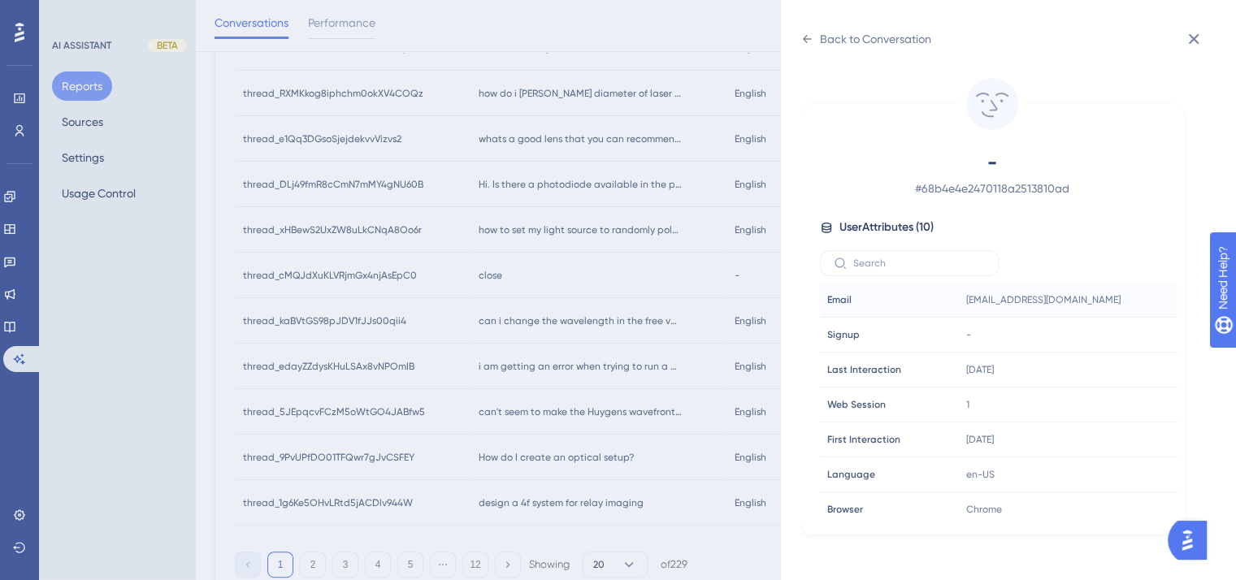
scroll to position [724, 0]
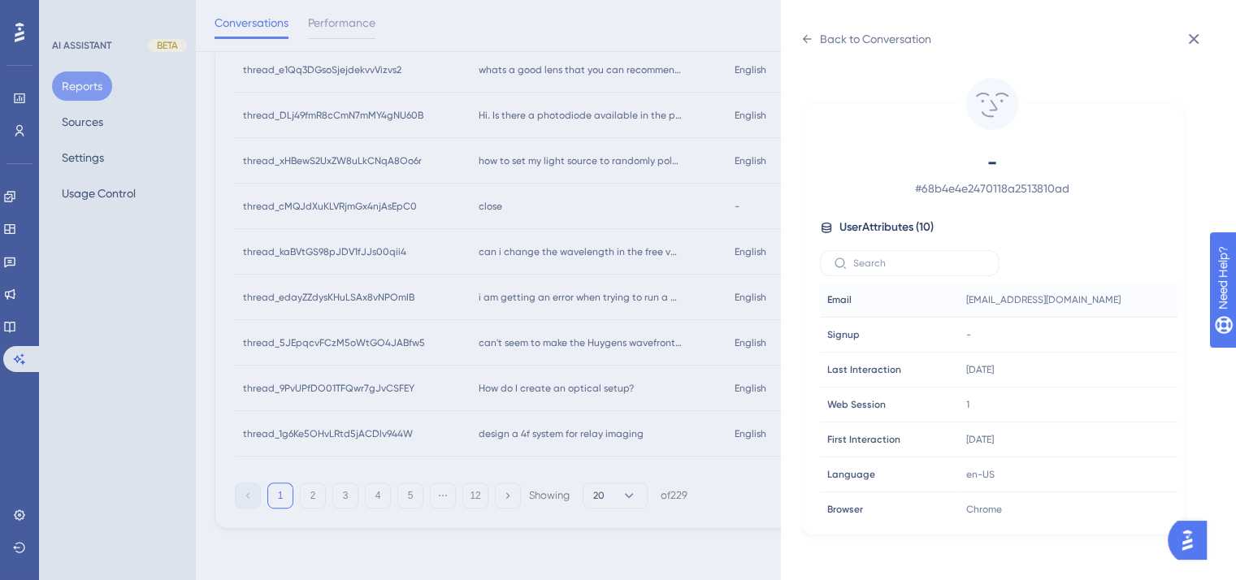
click at [311, 500] on div "Back to Conversation - # 68b4e4e2470118a2513810ad User Attributes ( 10 ) Email …" at bounding box center [618, 290] width 1236 height 580
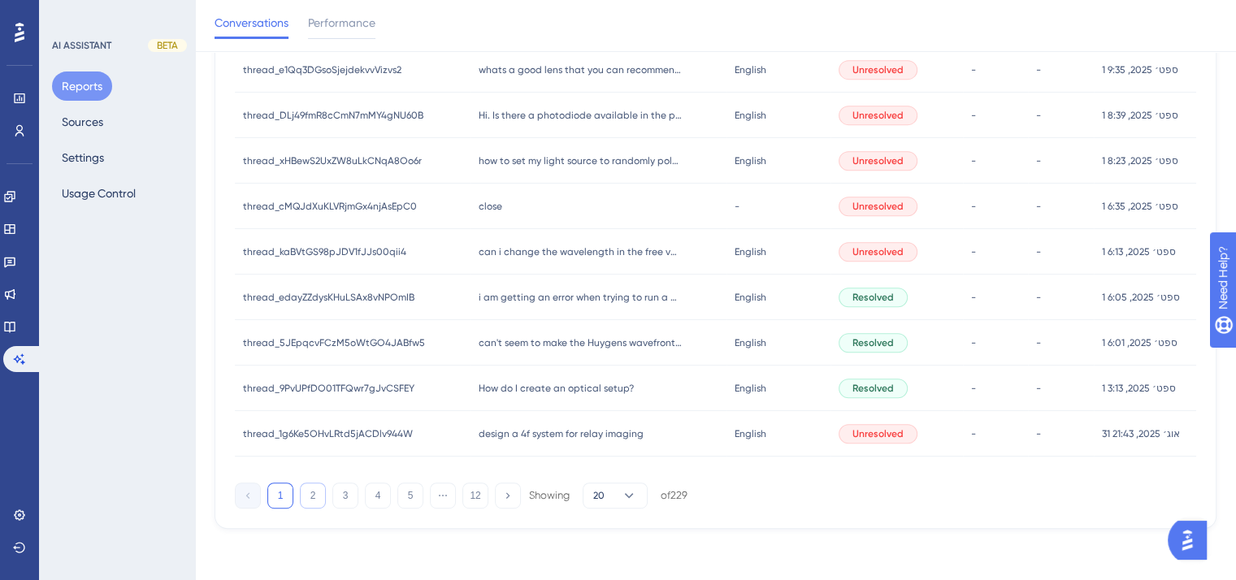
click at [310, 497] on button "2" at bounding box center [313, 496] width 26 height 26
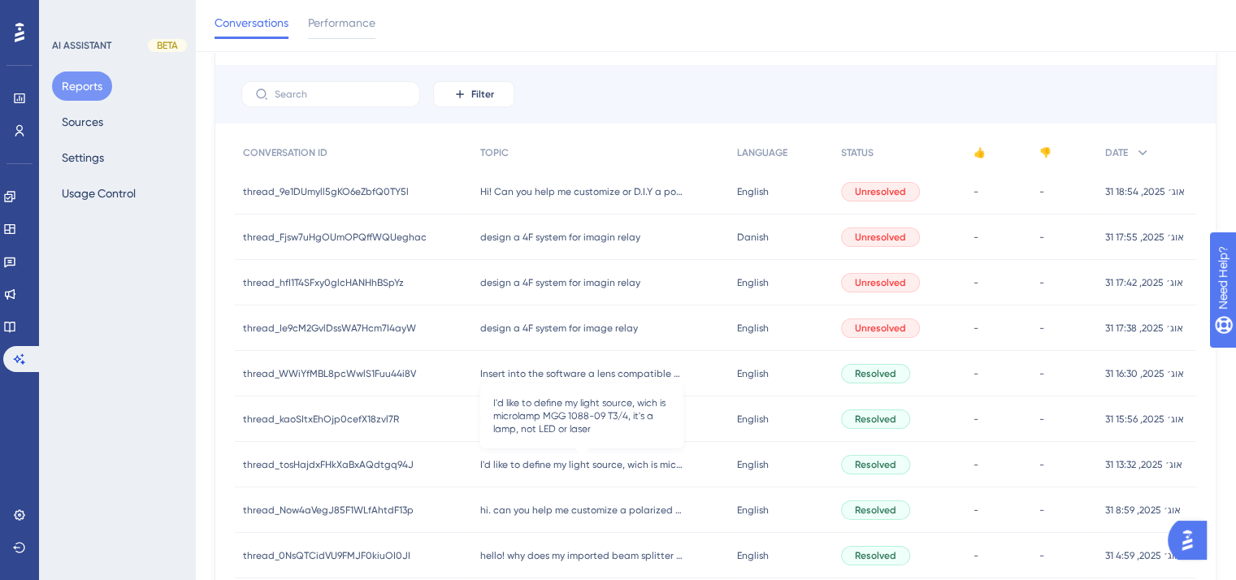
scroll to position [101, 0]
click at [629, 193] on span "Hi! Can you help me customize or D.I.Y a polarizing cube beam splitter here? Th…" at bounding box center [581, 192] width 203 height 13
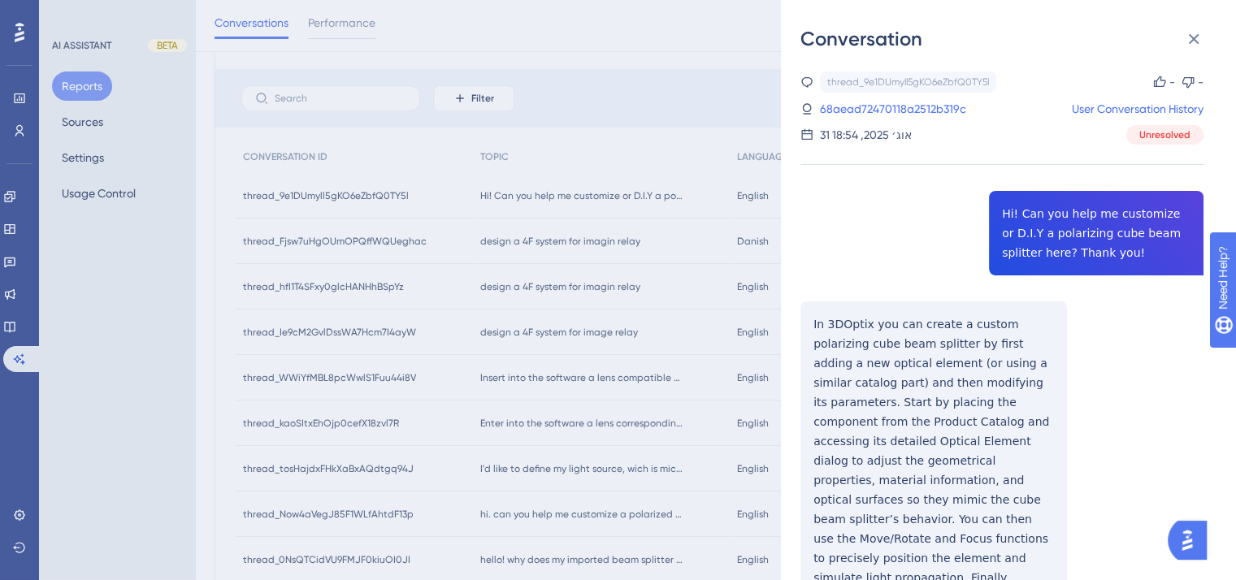
scroll to position [74, 0]
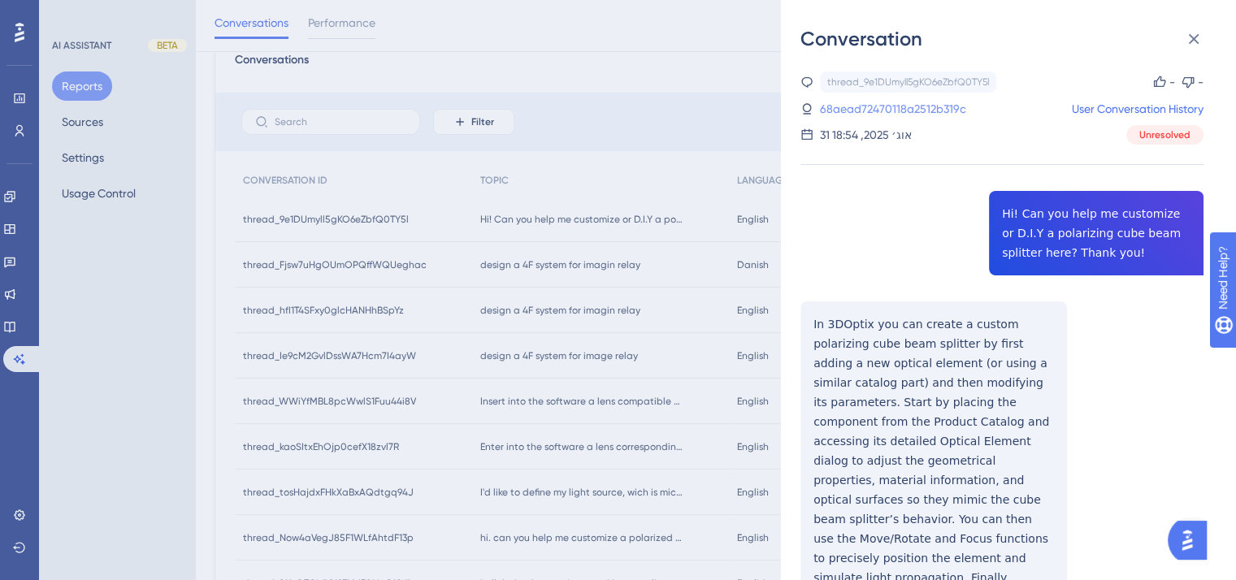
click at [889, 108] on link "68aead72470118a2512b319c" at bounding box center [893, 109] width 146 height 20
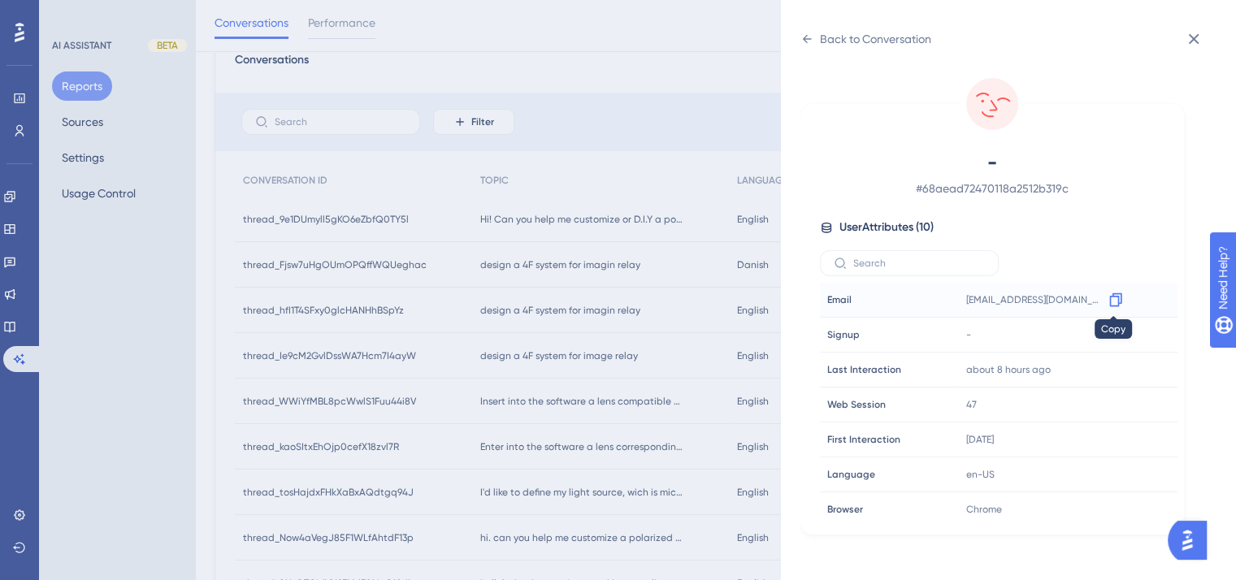
click at [1111, 301] on icon at bounding box center [1116, 300] width 16 height 16
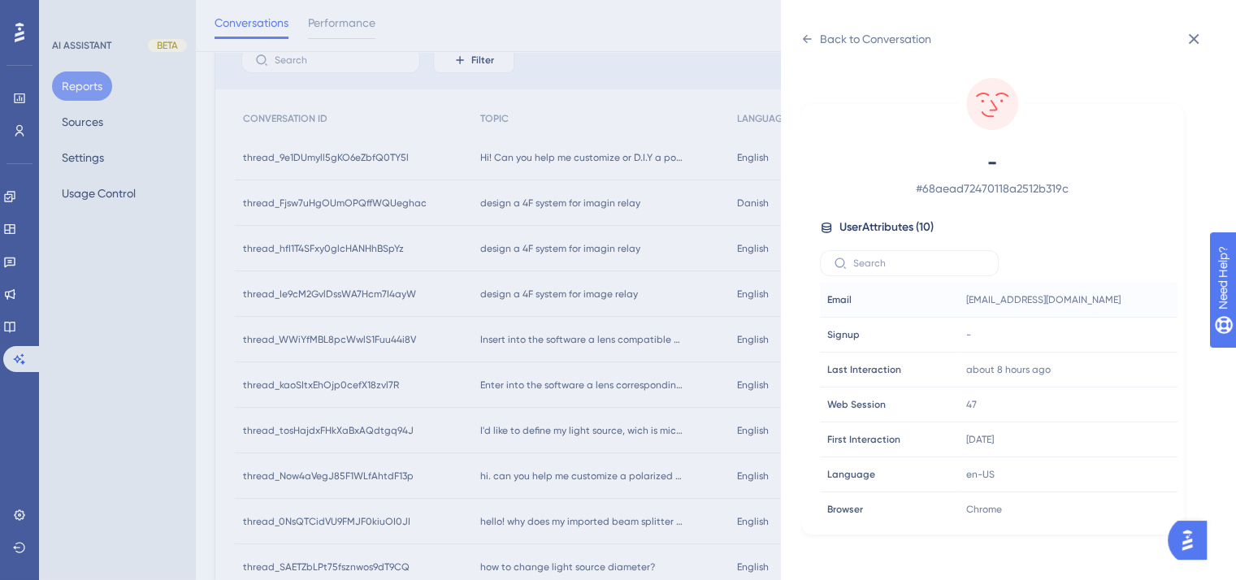
scroll to position [155, 0]
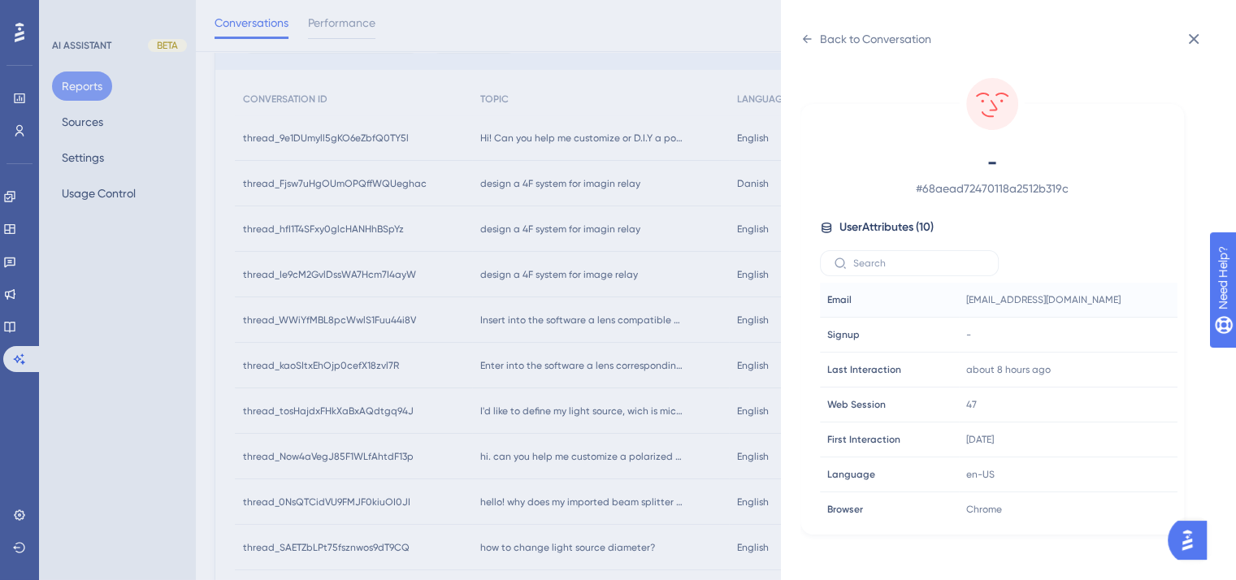
click at [581, 371] on div "Back to Conversation - # 68aead72470118a2512b319c User Attributes ( 10 ) Email …" at bounding box center [618, 290] width 1236 height 580
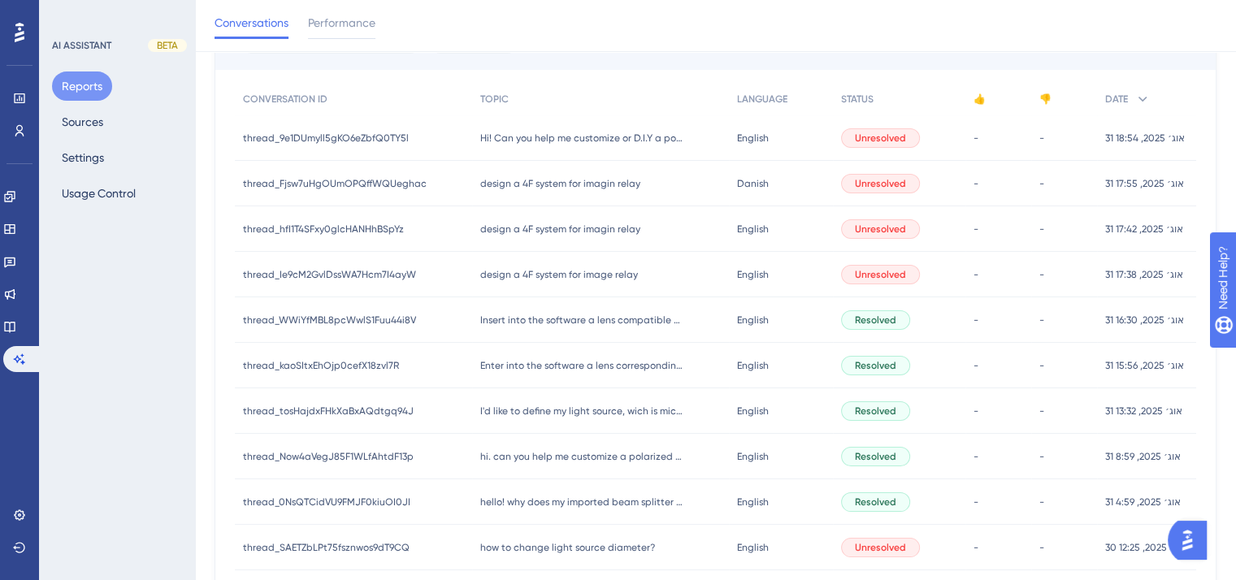
click at [584, 358] on div "Enter into the software a lens corresponding to a field size of 1.5/0.5 meters …" at bounding box center [600, 366] width 257 height 46
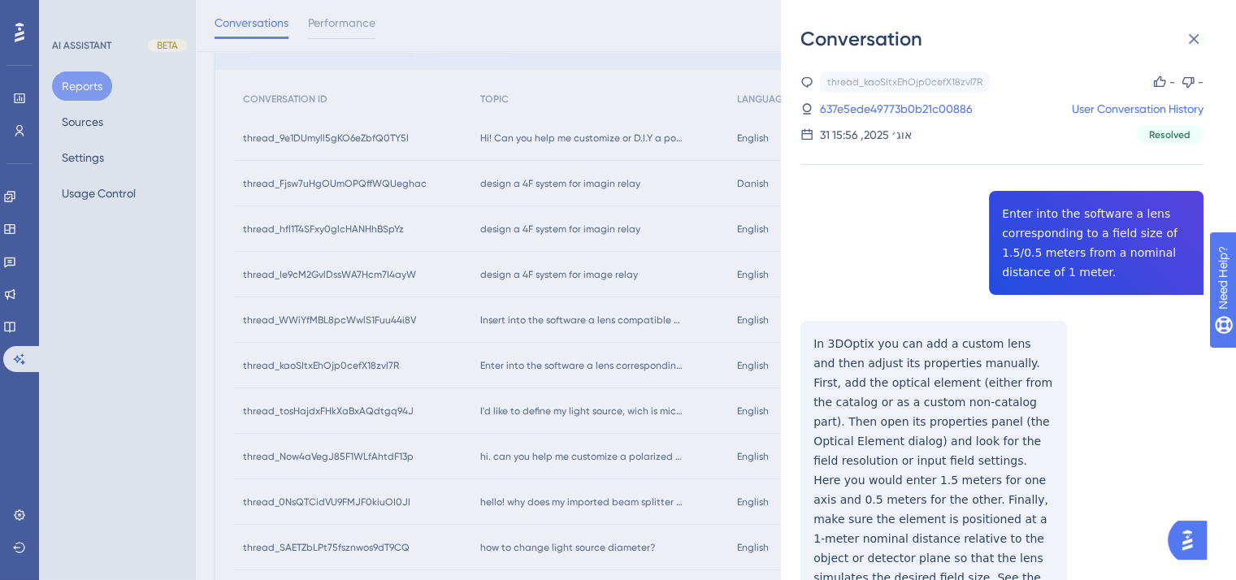
click at [582, 410] on div "Conversation thread_kaoSItxEhOjp0cefX18zvl7R Copy - - 637e5ede49773b0b21c00886 …" at bounding box center [618, 290] width 1236 height 580
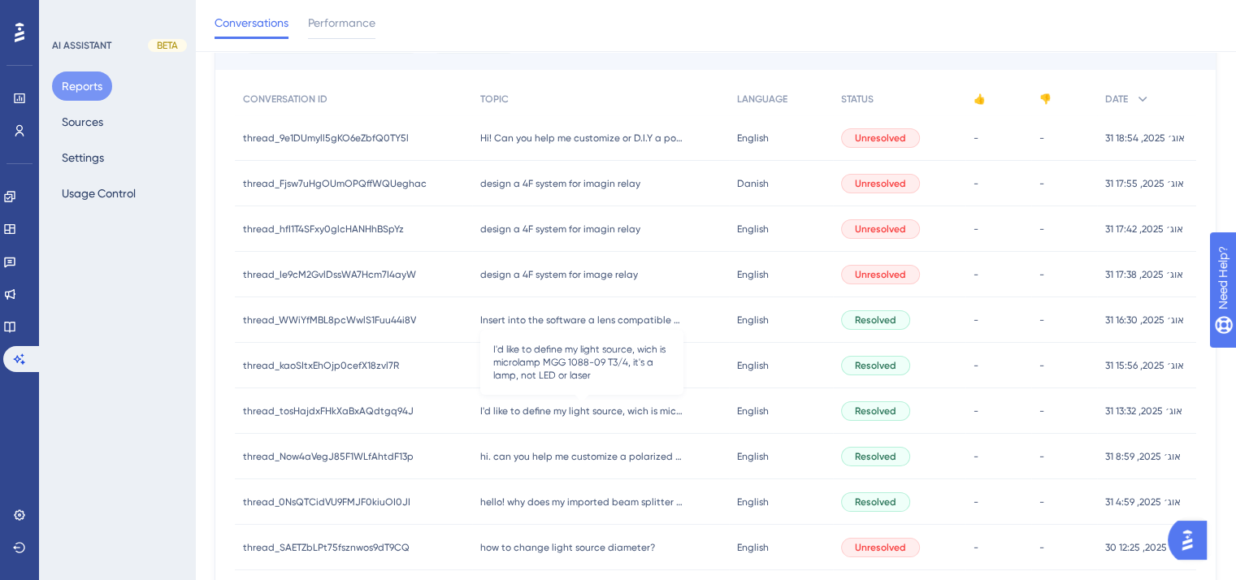
click at [582, 410] on span "I'd like to define my light source, wich is microlamp MGG 1088-09 T3/4, it's a …" at bounding box center [581, 411] width 203 height 13
